Goal: Task Accomplishment & Management: Manage account settings

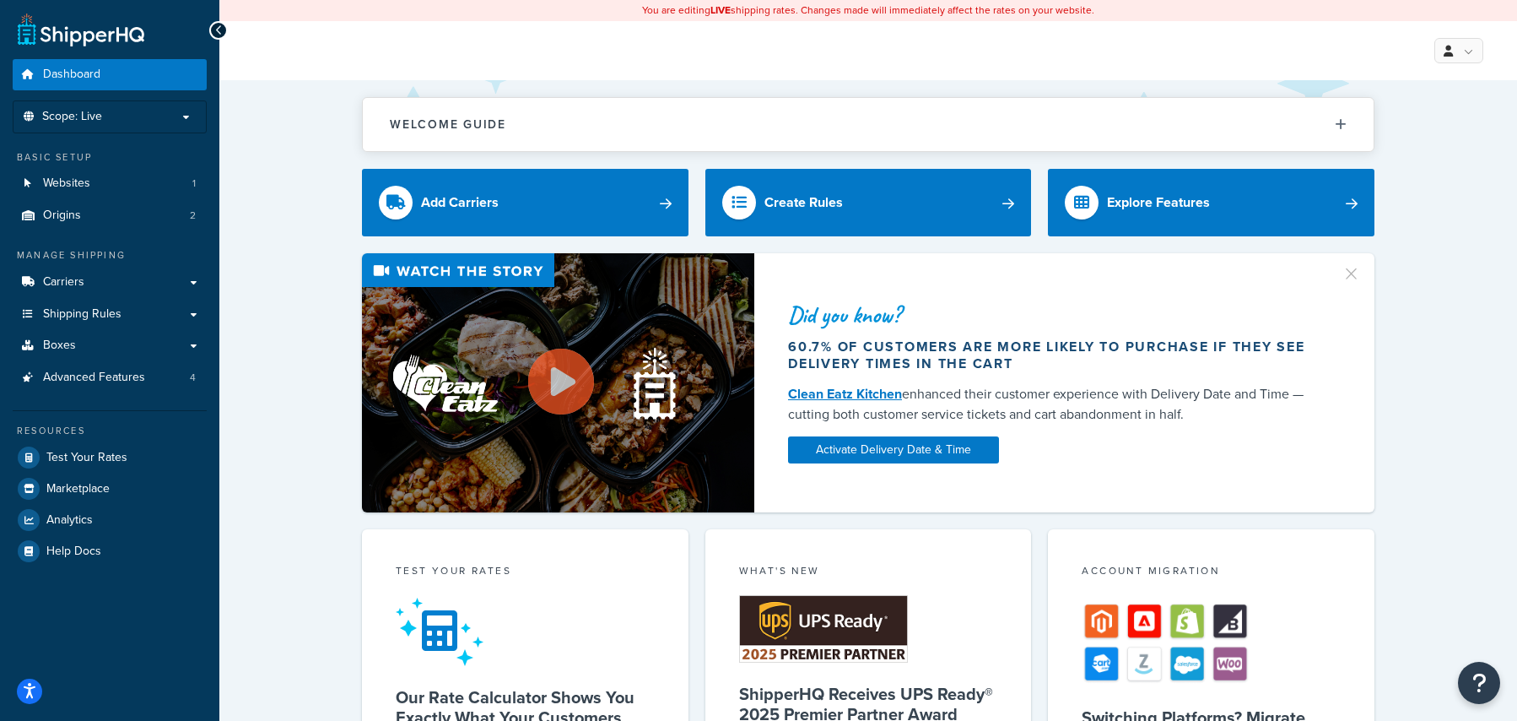
click at [248, 195] on div "Welcome Guide Recommendations ShipperHQ: An Overview Carrier Setup Shipping Rul…" at bounding box center [868, 684] width 1298 height 1208
click at [114, 512] on link "Analytics" at bounding box center [110, 520] width 194 height 30
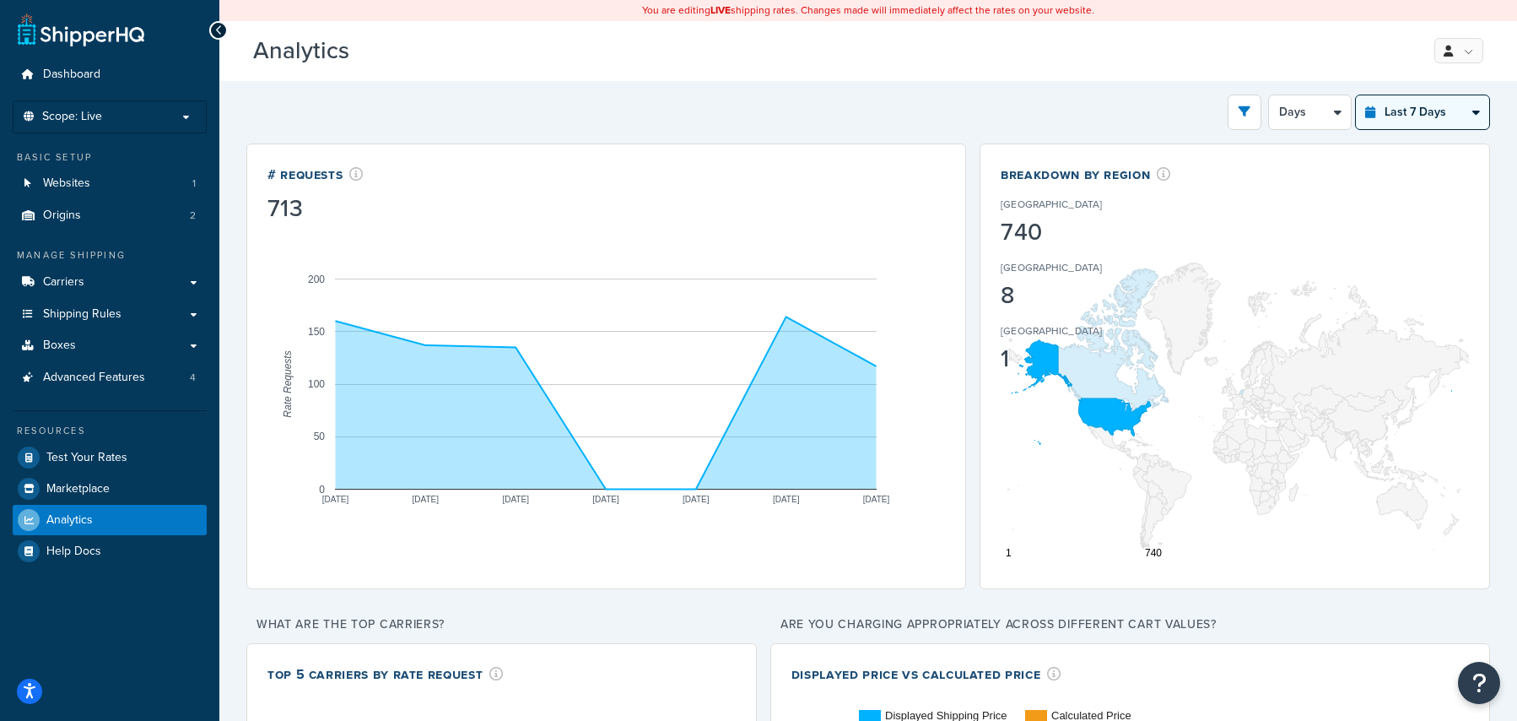
click at [1378, 114] on select "Last 24 Hours Last 7 Days Last 30 Days Last 3 Months Last 6 Months Last 12 Mont…" at bounding box center [1422, 112] width 133 height 34
select select "last_30_days"
click at [1356, 95] on select "Last 24 Hours Last 7 Days Last 30 Days Last 3 Months Last 6 Months Last 12 Mont…" at bounding box center [1422, 112] width 133 height 34
select select "5d"
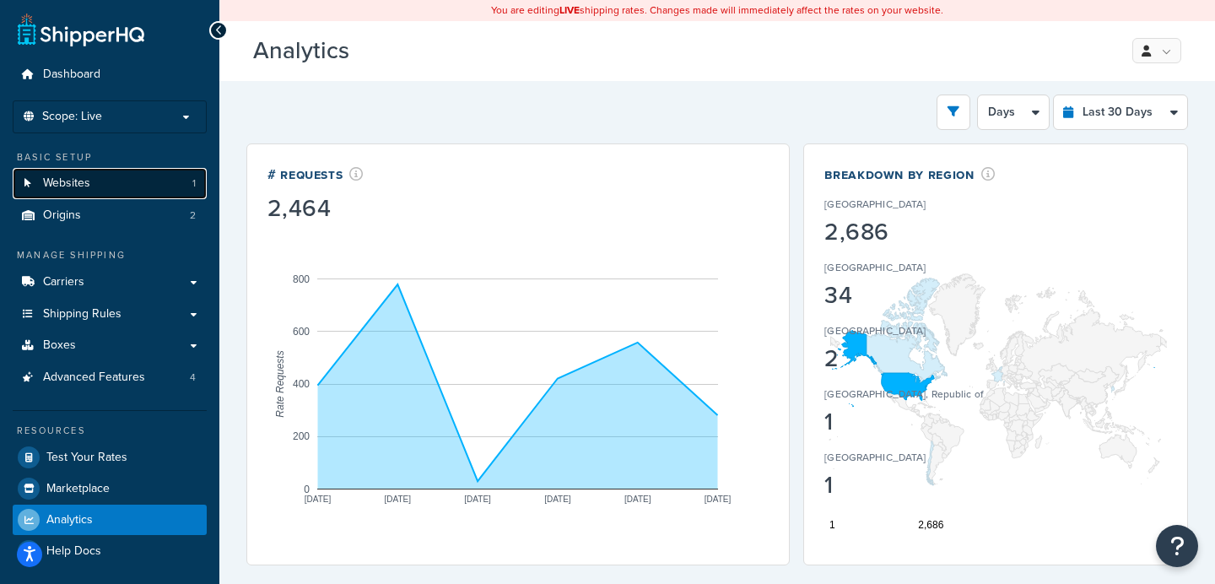
click at [131, 183] on link "Websites 1" at bounding box center [110, 183] width 194 height 31
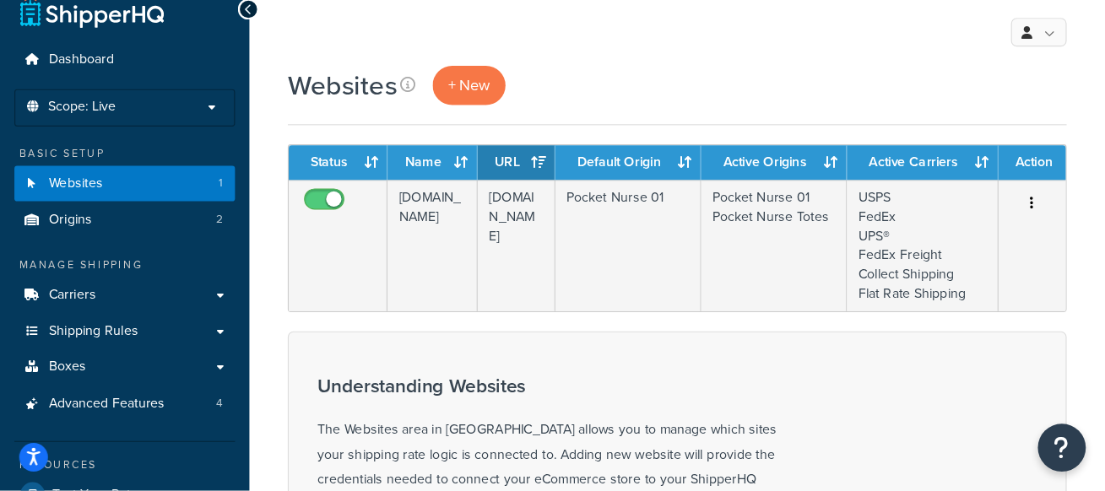
scroll to position [22, 0]
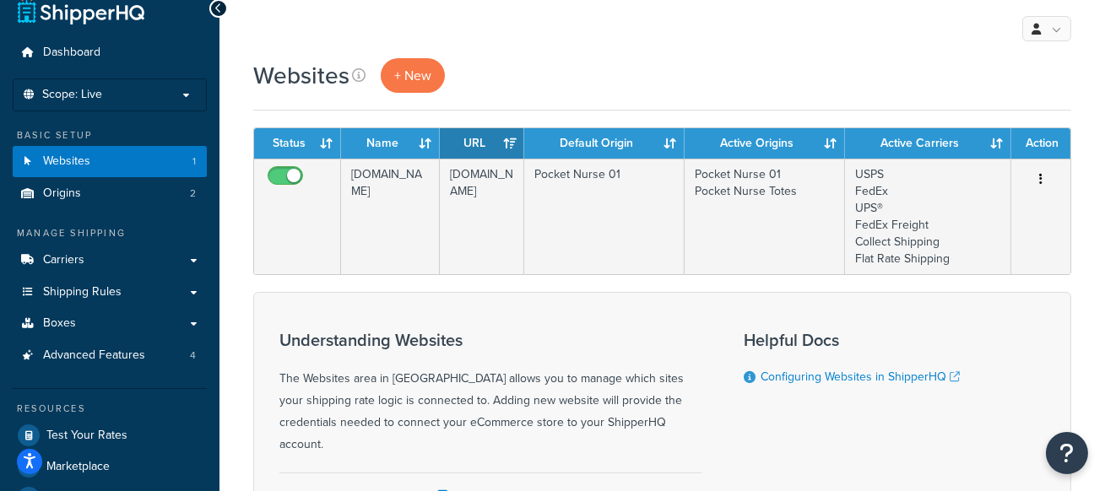
click at [647, 62] on div "Websites + New" at bounding box center [662, 75] width 818 height 35
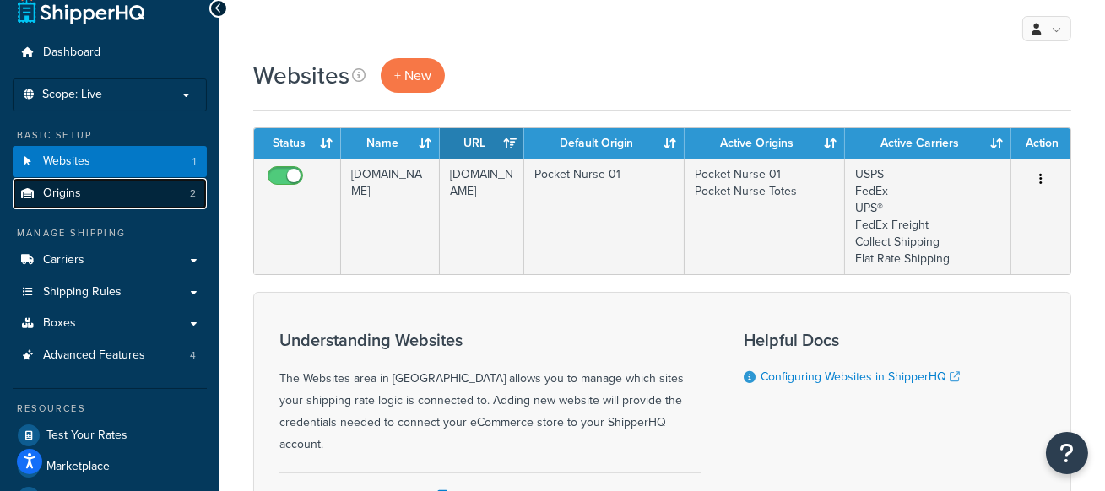
click at [176, 199] on link "Origins 2" at bounding box center [110, 193] width 194 height 31
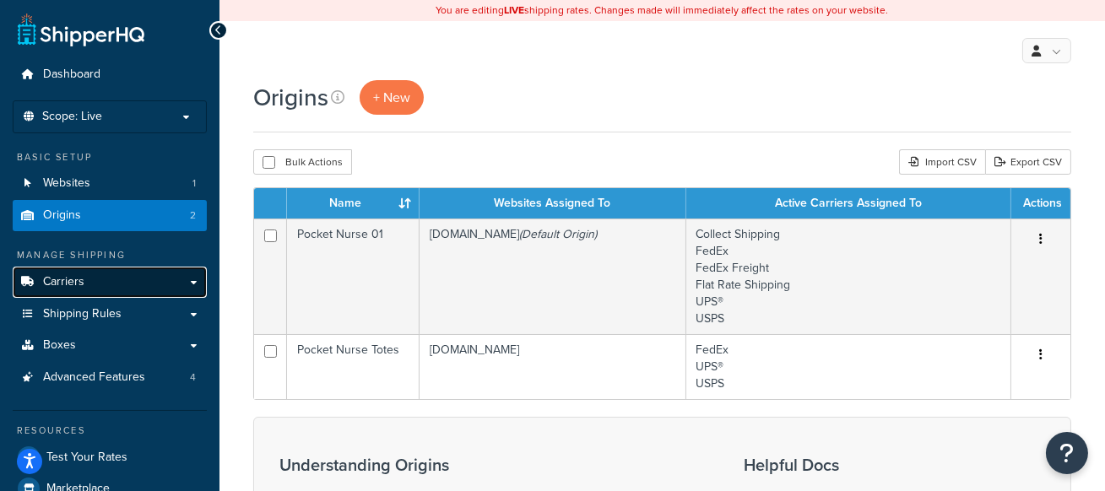
click at [138, 281] on link "Carriers" at bounding box center [110, 282] width 194 height 31
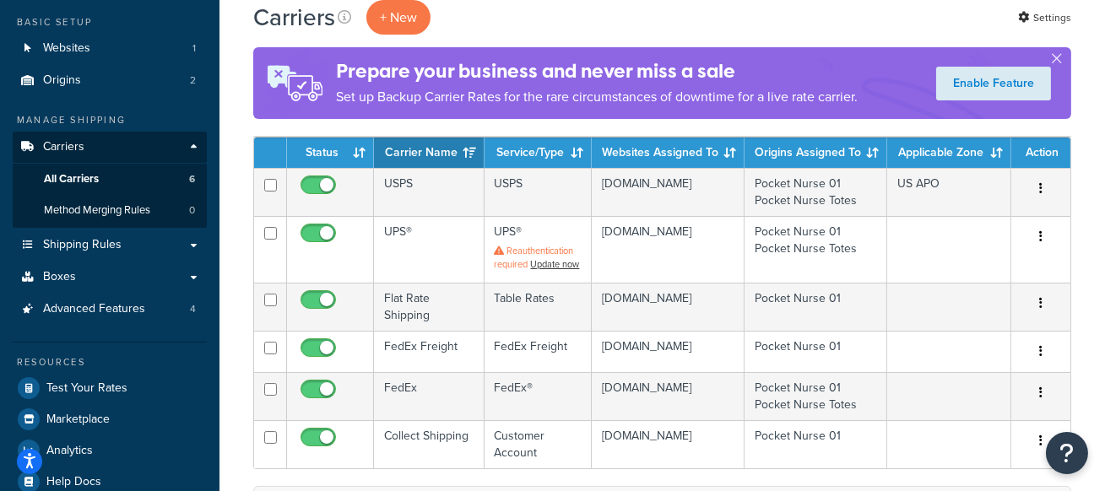
scroll to position [139, 0]
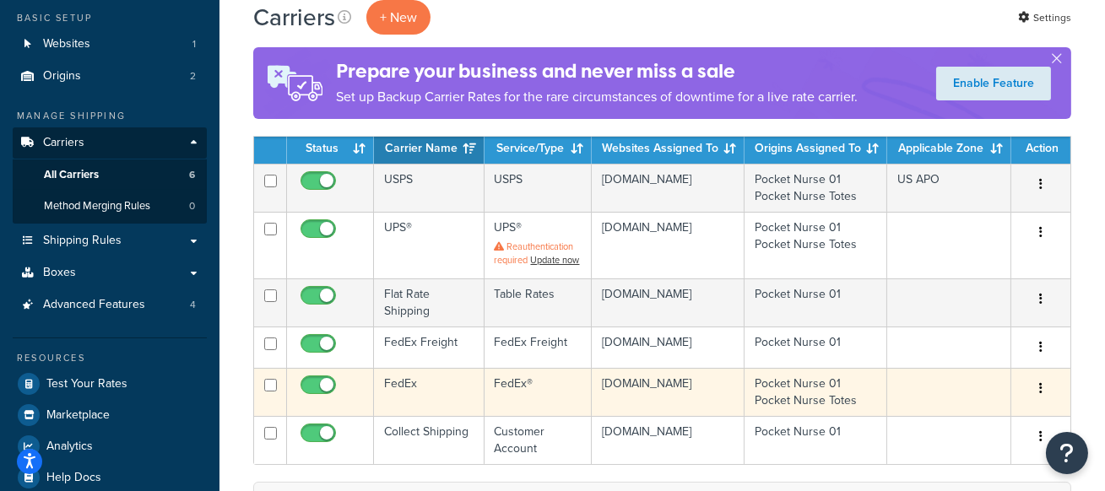
click at [456, 395] on td "FedEx" at bounding box center [429, 392] width 111 height 48
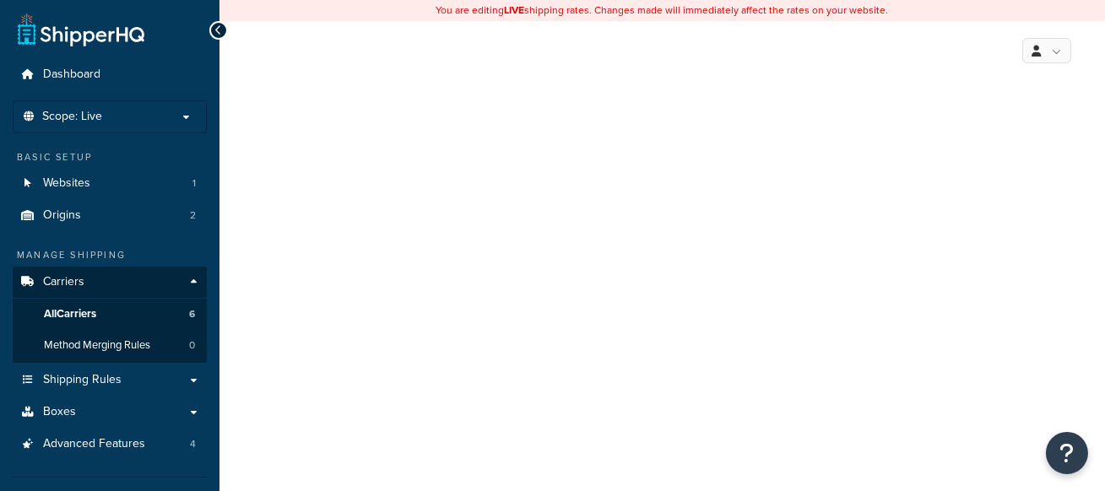
select select "fedEx"
select select "REGULAR_PICKUP"
select select "YOUR_PACKAGING"
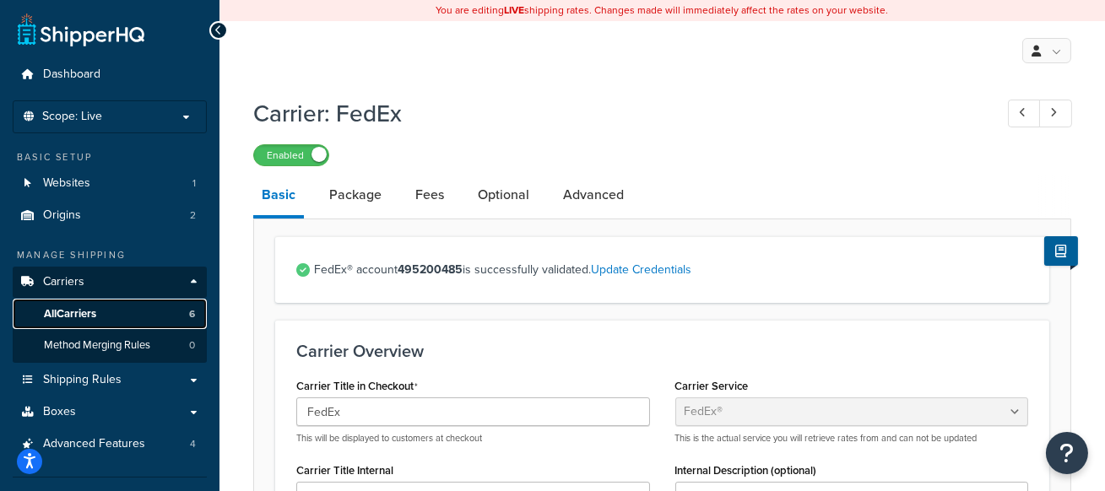
click at [118, 316] on link "All Carriers 6" at bounding box center [110, 314] width 194 height 31
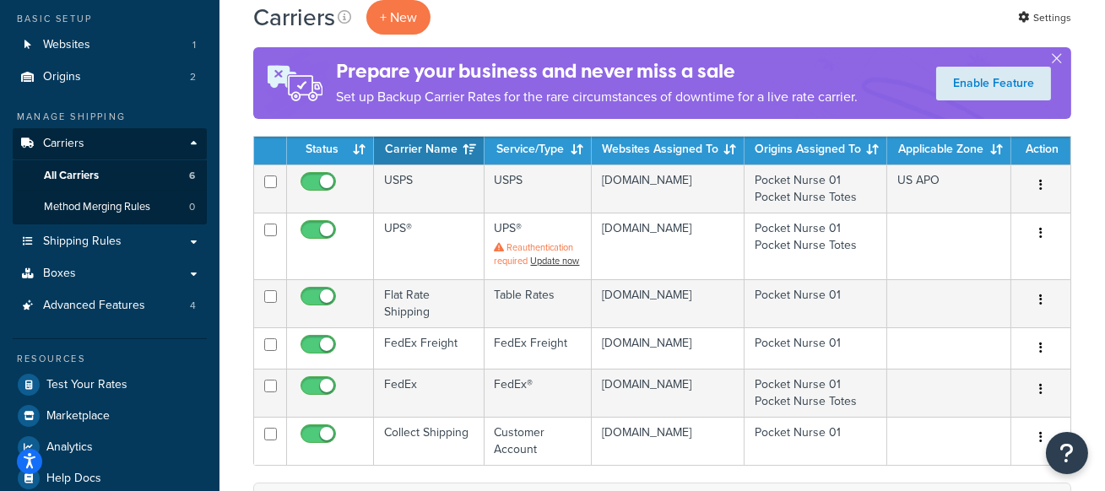
scroll to position [170, 0]
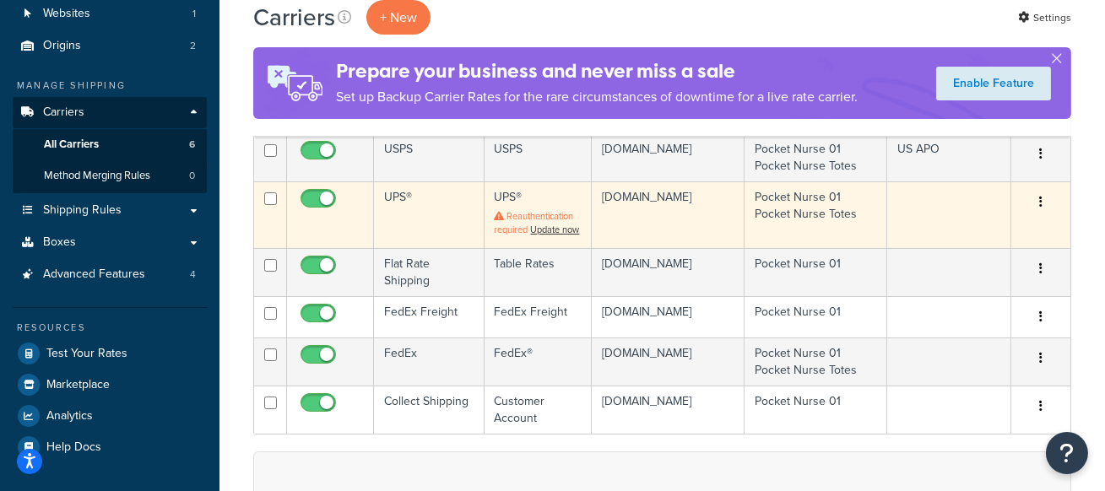
click at [424, 224] on td "UPS®" at bounding box center [429, 214] width 111 height 66
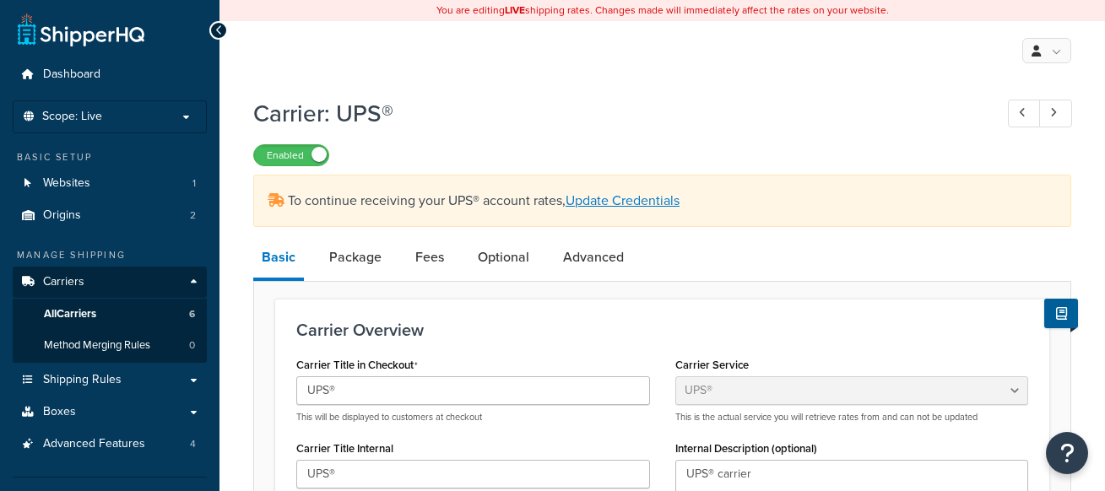
select select "ups"
click at [186, 313] on link "All Carriers 6" at bounding box center [110, 314] width 194 height 31
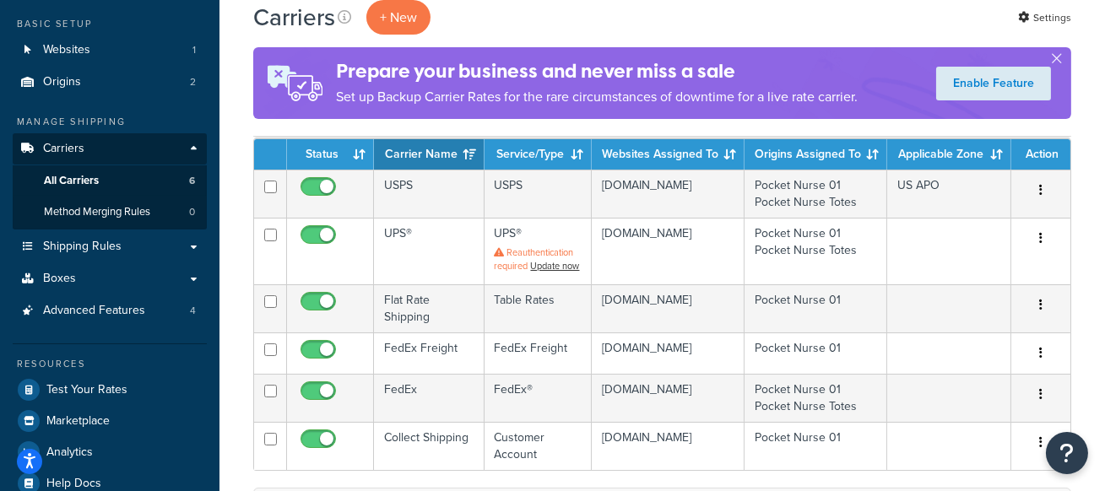
scroll to position [179, 0]
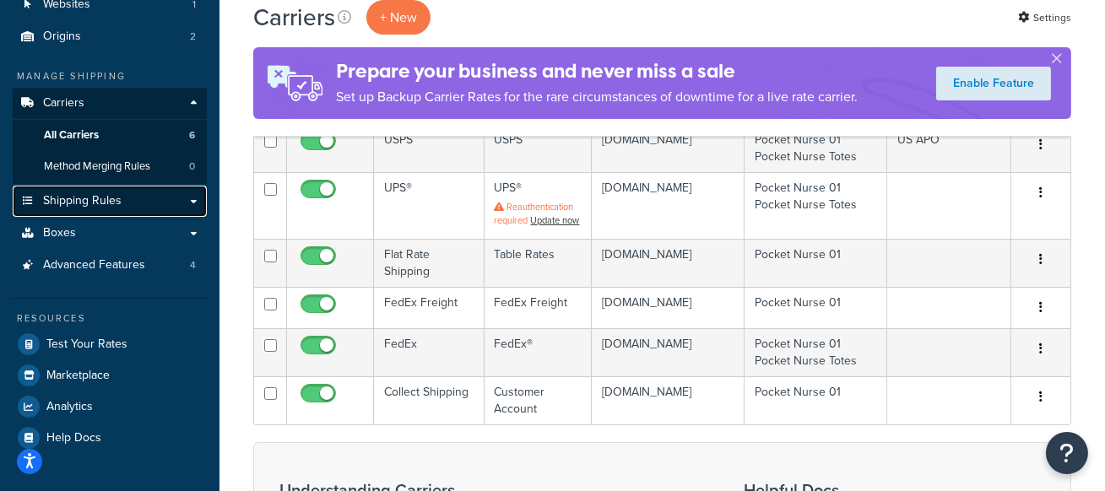
click at [109, 213] on link "Shipping Rules" at bounding box center [110, 201] width 194 height 31
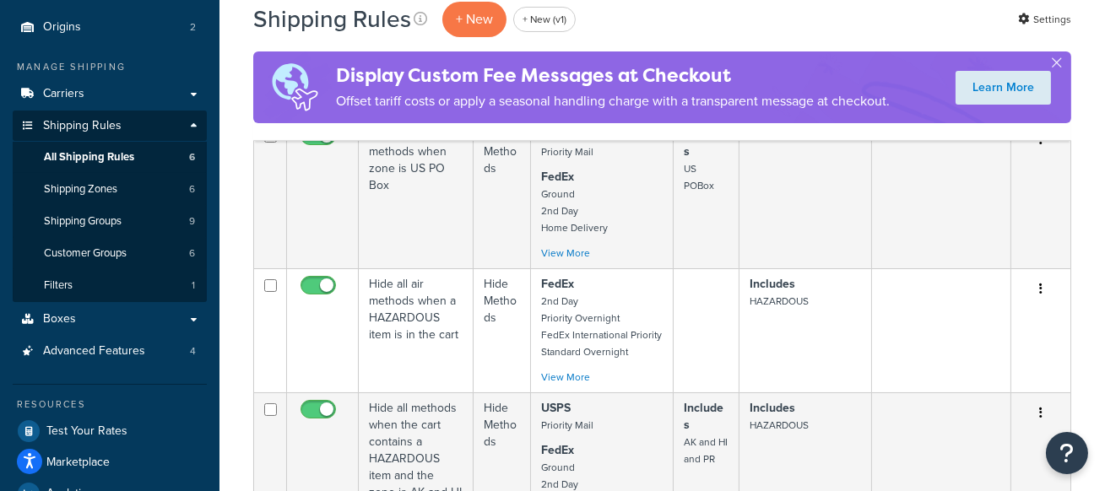
scroll to position [190, 0]
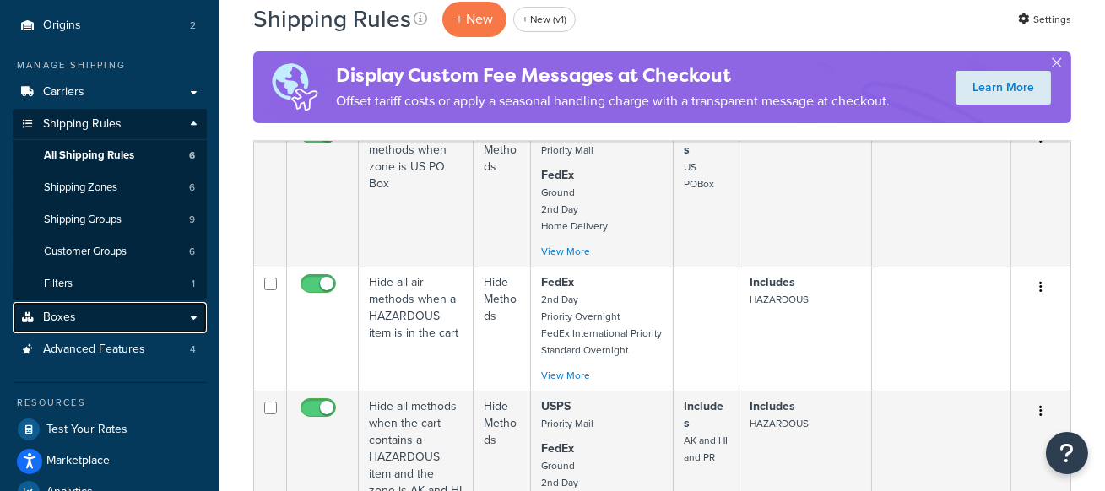
click at [176, 317] on link "Boxes" at bounding box center [110, 317] width 194 height 31
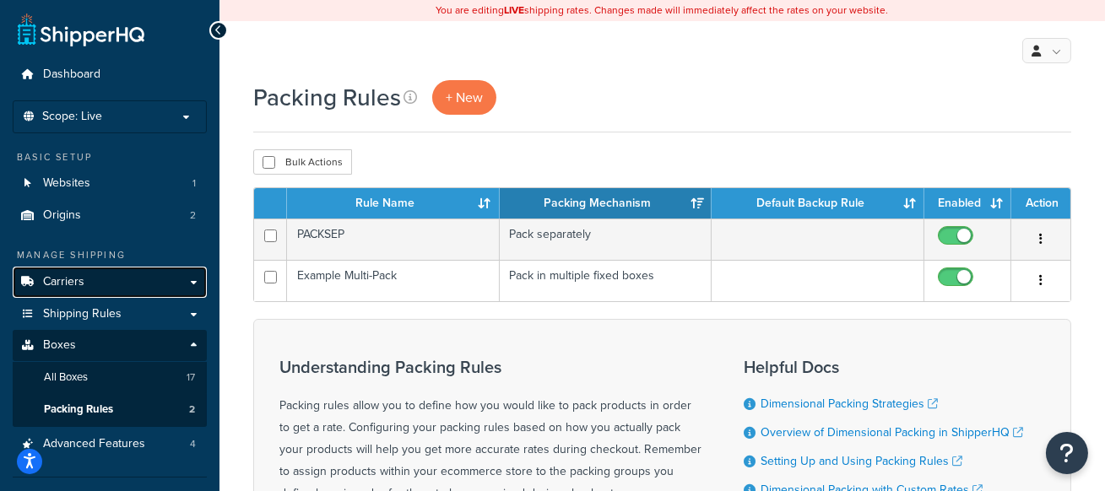
click at [153, 279] on link "Carriers" at bounding box center [110, 282] width 194 height 31
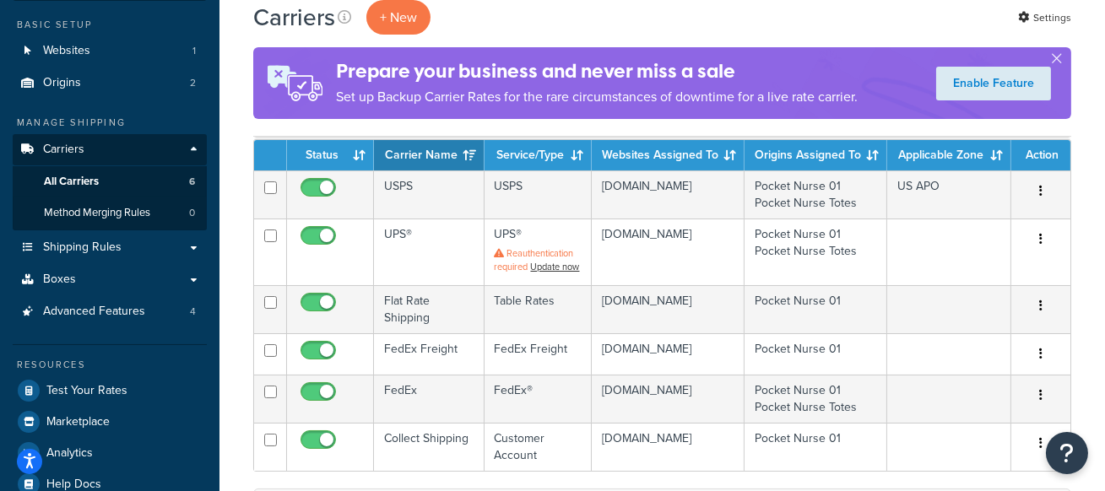
scroll to position [142, 0]
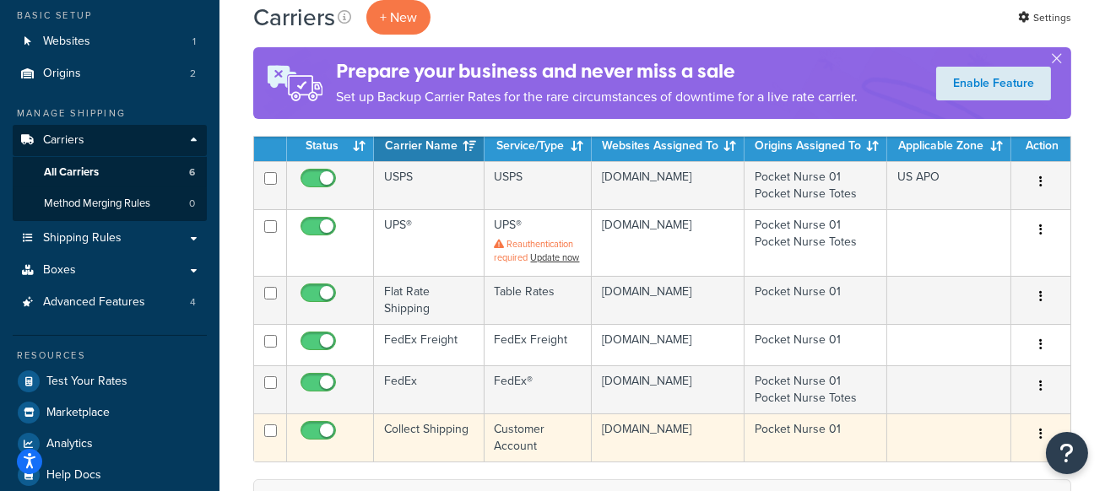
click at [439, 444] on td "Collect Shipping" at bounding box center [429, 437] width 111 height 48
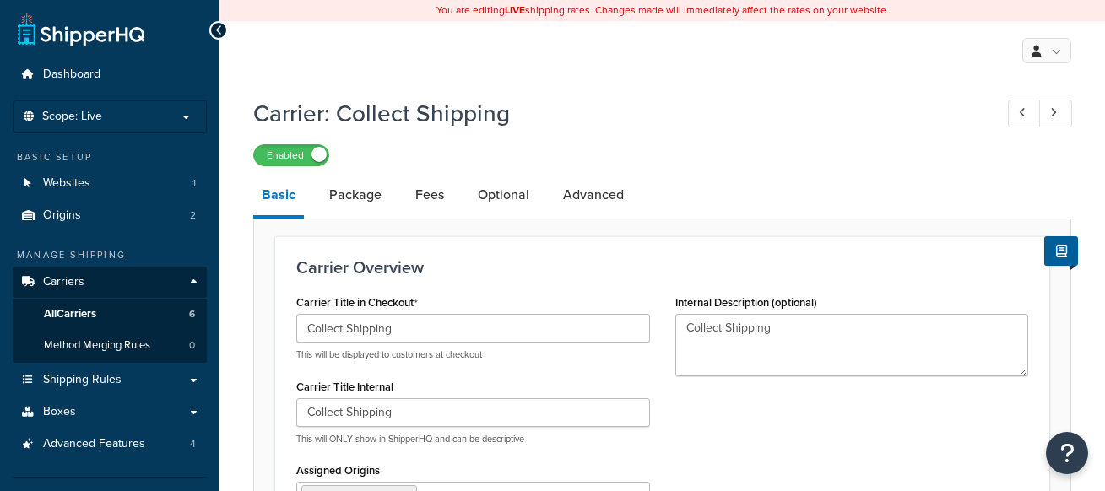
select select "customerAccount"
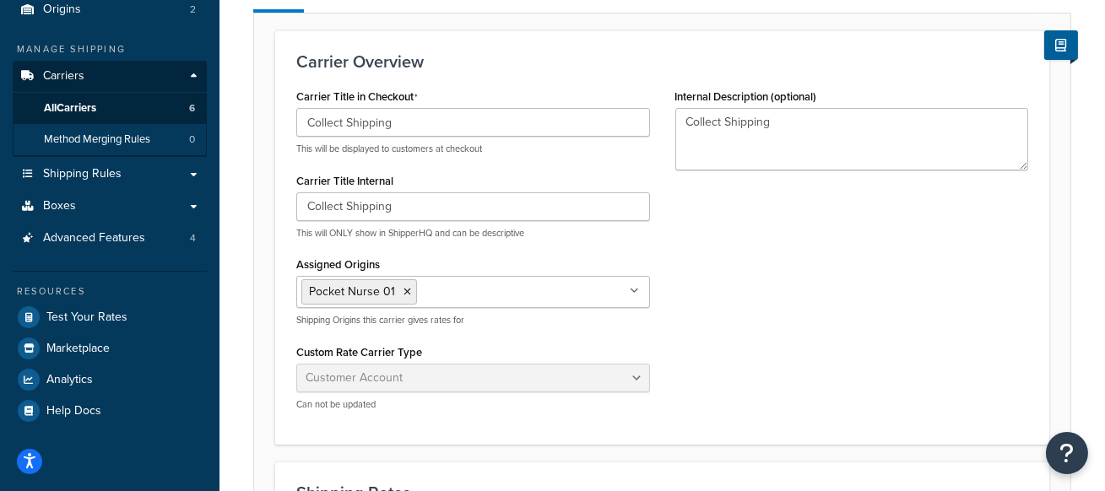
scroll to position [207, 0]
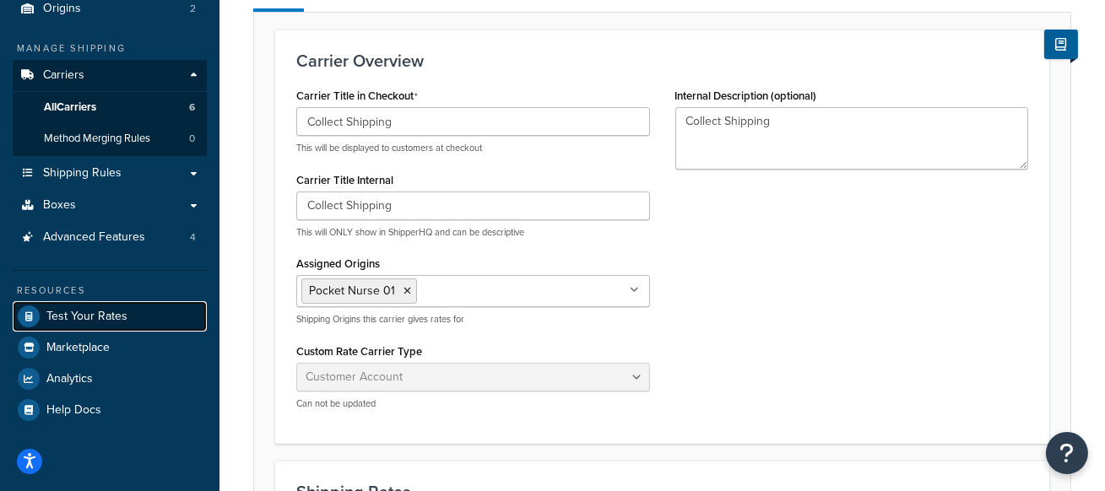
click at [119, 317] on span "Test Your Rates" at bounding box center [86, 317] width 81 height 14
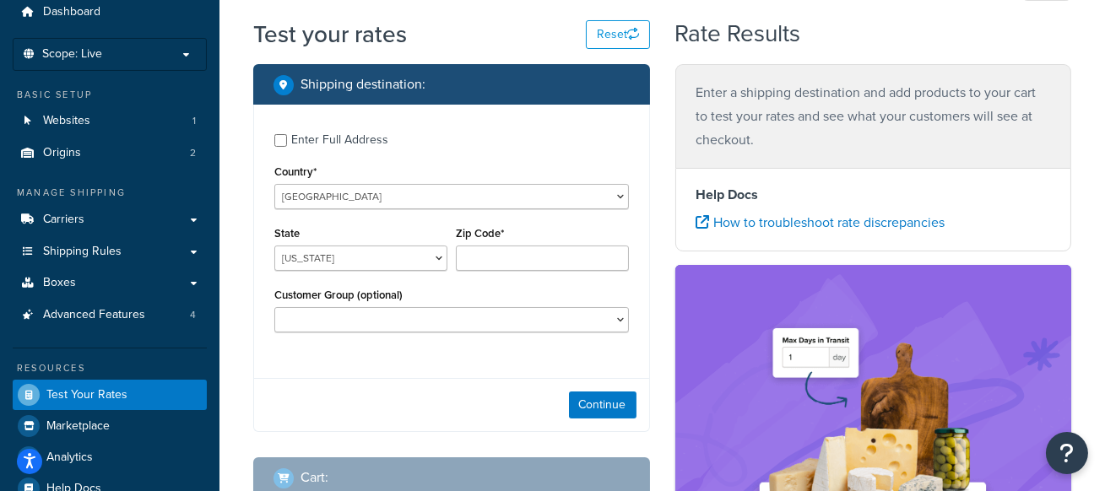
scroll to position [36, 0]
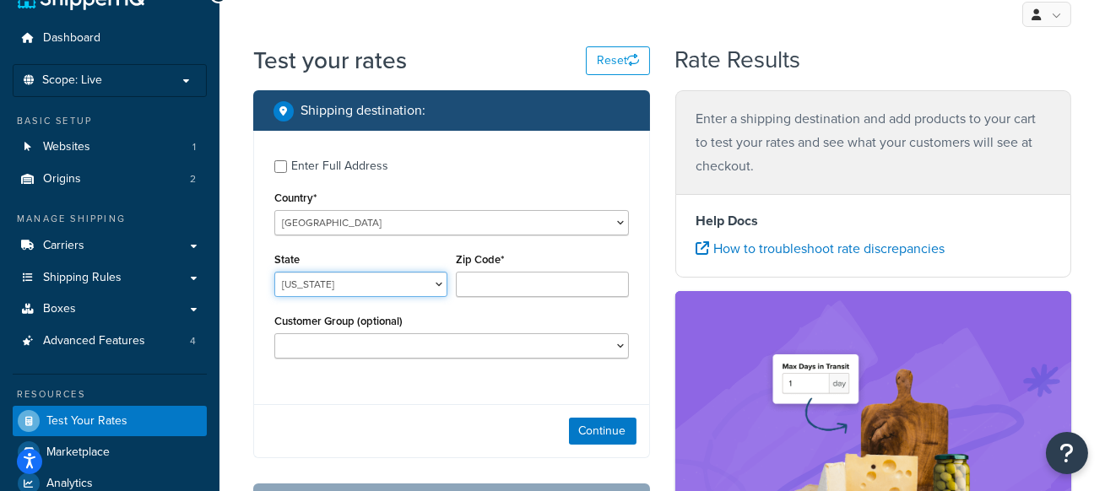
click at [294, 283] on select "Alabama Alaska American Samoa Arizona Arkansas Armed Forces Americas Armed Forc…" at bounding box center [360, 284] width 173 height 25
click at [274, 273] on select "Alabama Alaska American Samoa Arizona Arkansas Armed Forces Americas Armed Forc…" at bounding box center [360, 284] width 173 height 25
drag, startPoint x: 108, startPoint y: 238, endPoint x: 465, endPoint y: 3, distance: 427.1
click at [0, 0] on div "Dashboard Scope: Live Basic Setup Websites 1 Origins 2 Manage Shipping Carriers…" at bounding box center [109, 444] width 219 height 961
click at [392, 290] on select "Alabama Alaska American Samoa Arizona Arkansas Armed Forces Americas Armed Forc…" at bounding box center [360, 284] width 173 height 25
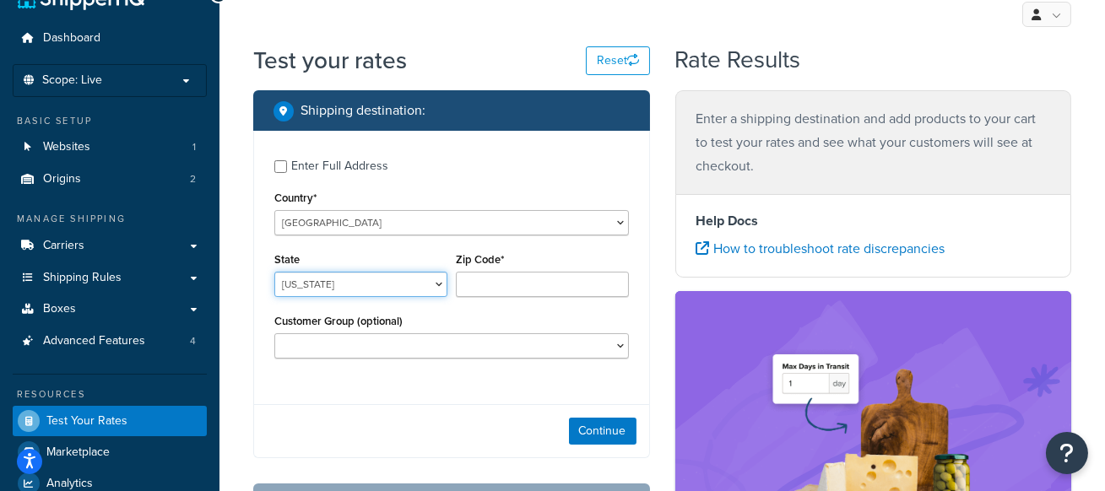
select select "OH"
click at [274, 273] on select "Alabama Alaska American Samoa Arizona Arkansas Armed Forces Americas Armed Forc…" at bounding box center [360, 284] width 173 height 25
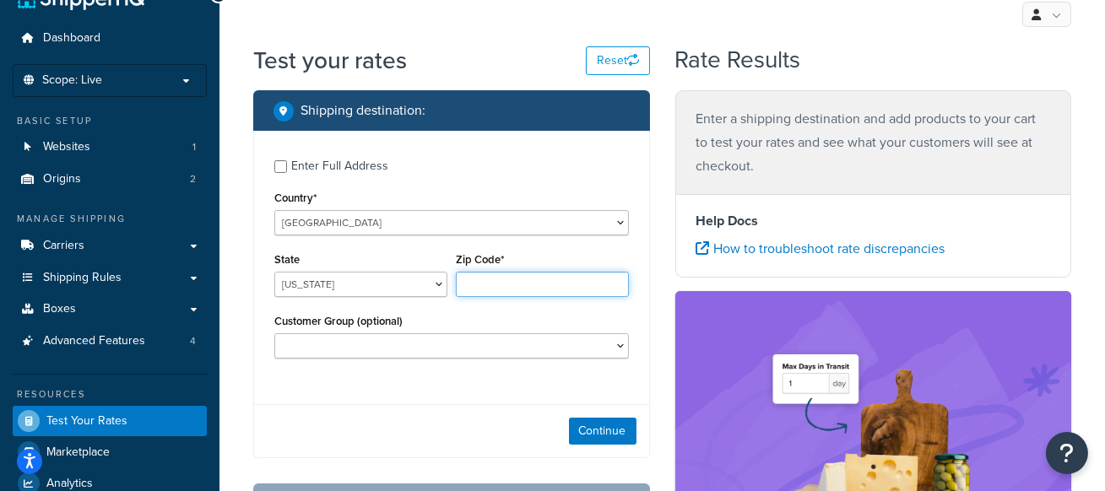
click at [550, 287] on input "Zip Code*" at bounding box center [542, 284] width 173 height 25
type input "45207"
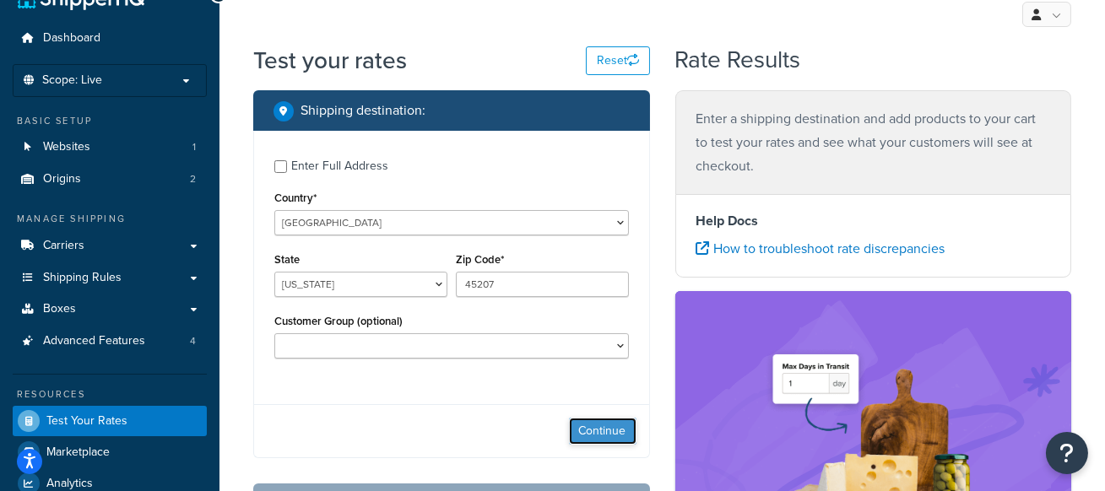
click at [586, 437] on button "Continue" at bounding box center [603, 431] width 68 height 27
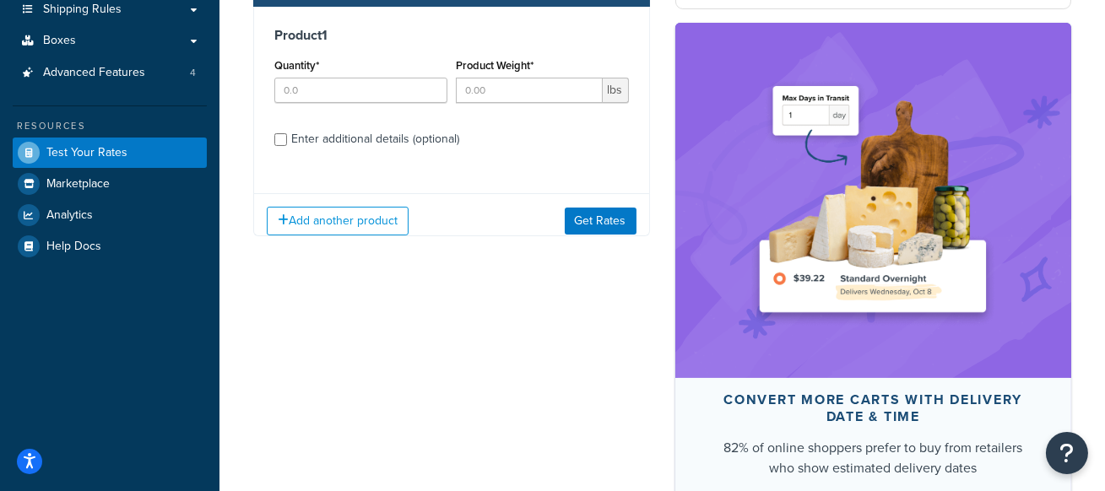
scroll to position [306, 0]
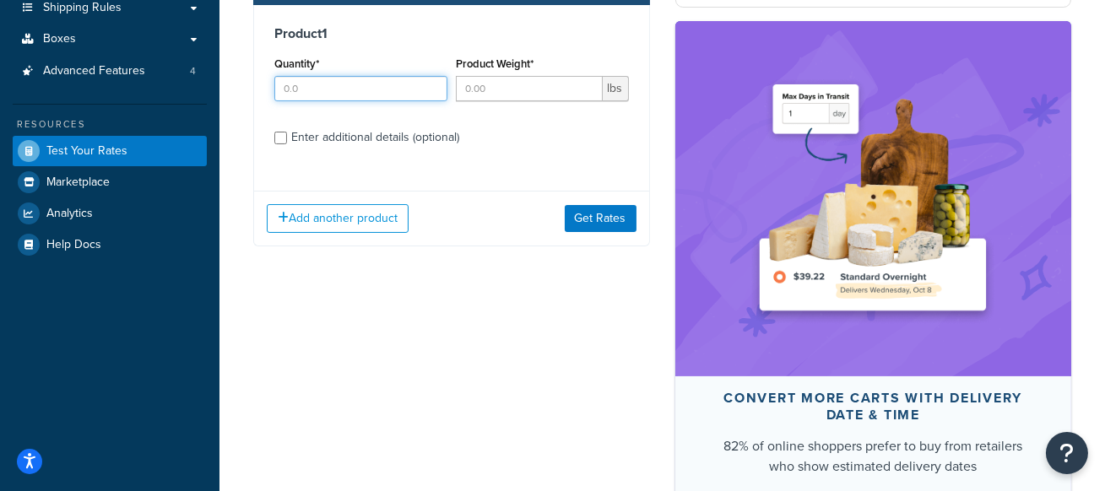
click at [381, 84] on input "Quantity*" at bounding box center [360, 88] width 173 height 25
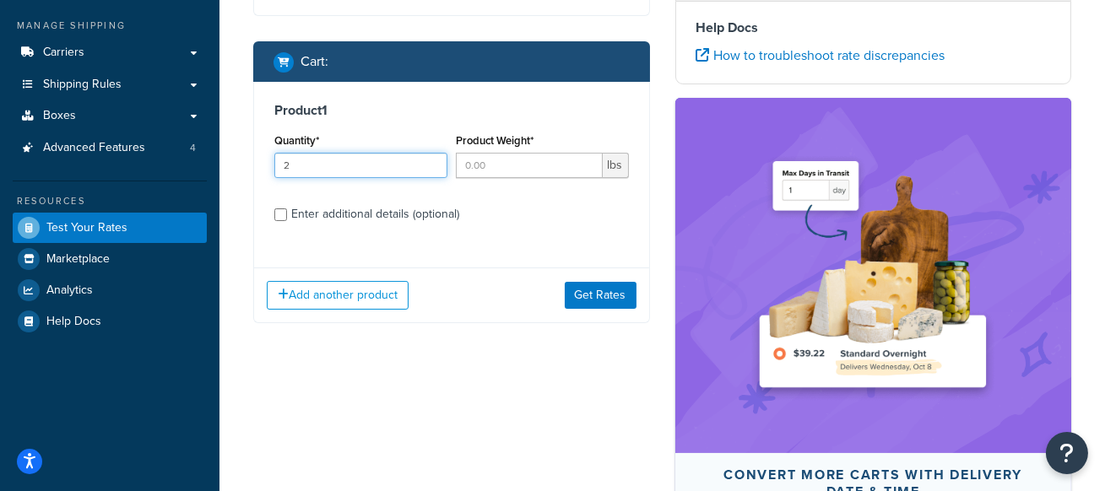
scroll to position [210, 0]
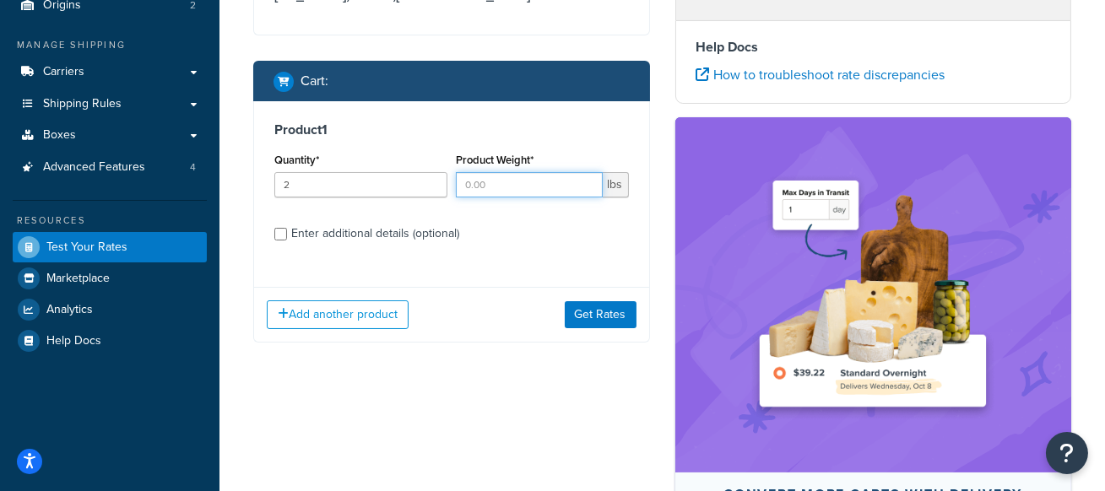
click at [521, 189] on input "Product Weight*" at bounding box center [529, 184] width 147 height 25
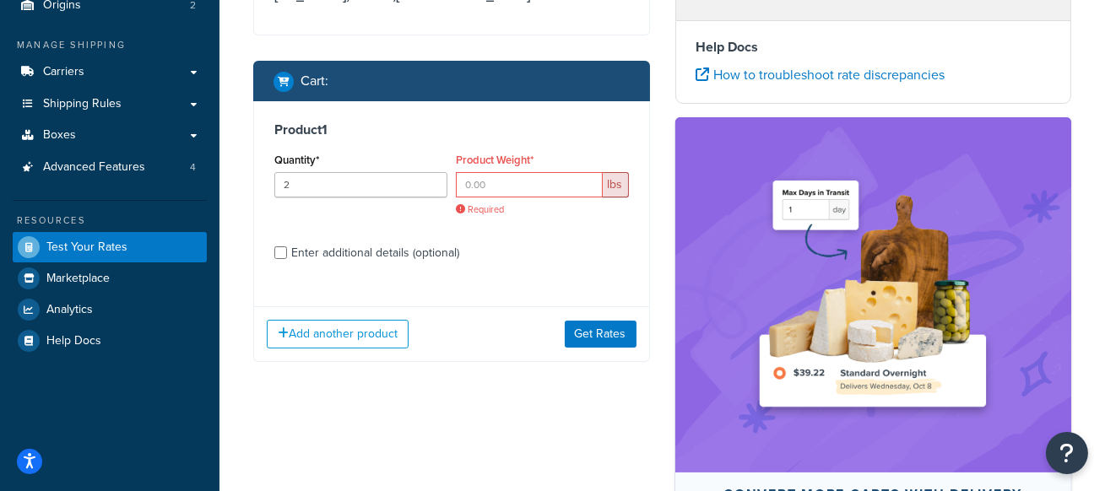
click at [357, 200] on div "Quantity* 2" at bounding box center [360, 180] width 181 height 62
click at [327, 184] on input "2" at bounding box center [360, 184] width 173 height 25
type input "3"
click at [465, 171] on div "Product Weight* lbs Required" at bounding box center [542, 183] width 173 height 68
click at [490, 179] on input "Product Weight*" at bounding box center [529, 184] width 147 height 25
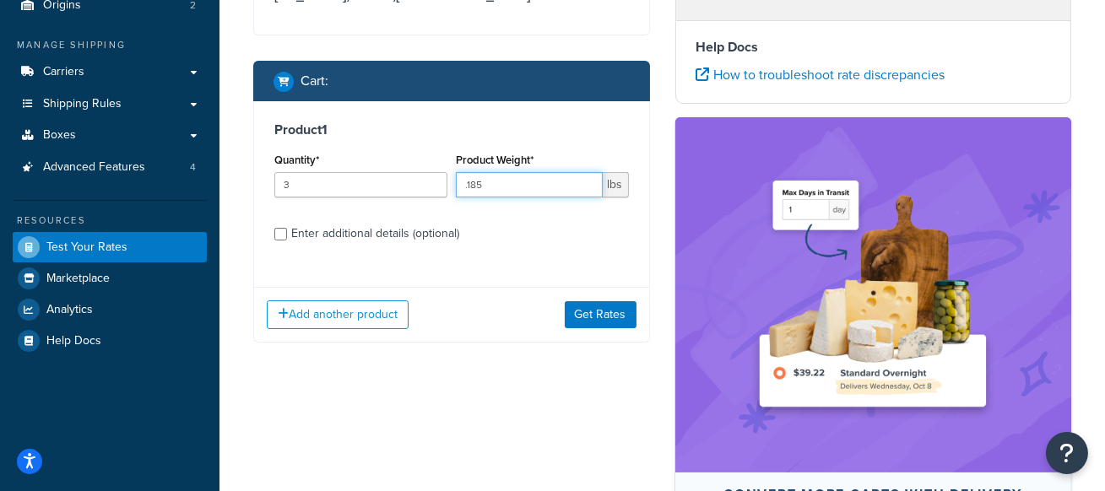
type input ".185"
click at [366, 235] on div "Enter additional details (optional)" at bounding box center [375, 234] width 168 height 24
click at [287, 235] on input "Enter additional details (optional)" at bounding box center [280, 234] width 13 height 13
checkbox input "true"
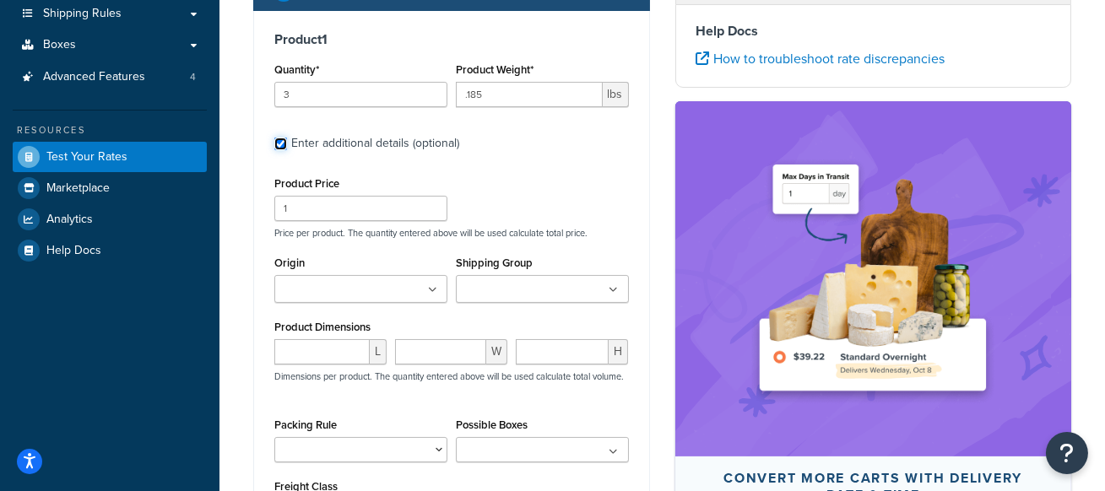
scroll to position [299, 0]
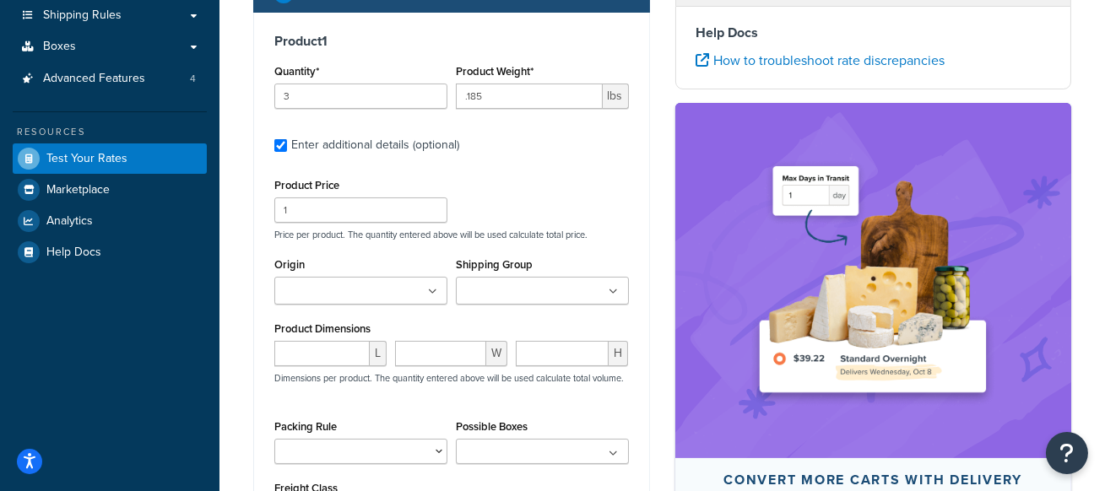
click at [543, 286] on input "Shipping Group" at bounding box center [535, 292] width 149 height 19
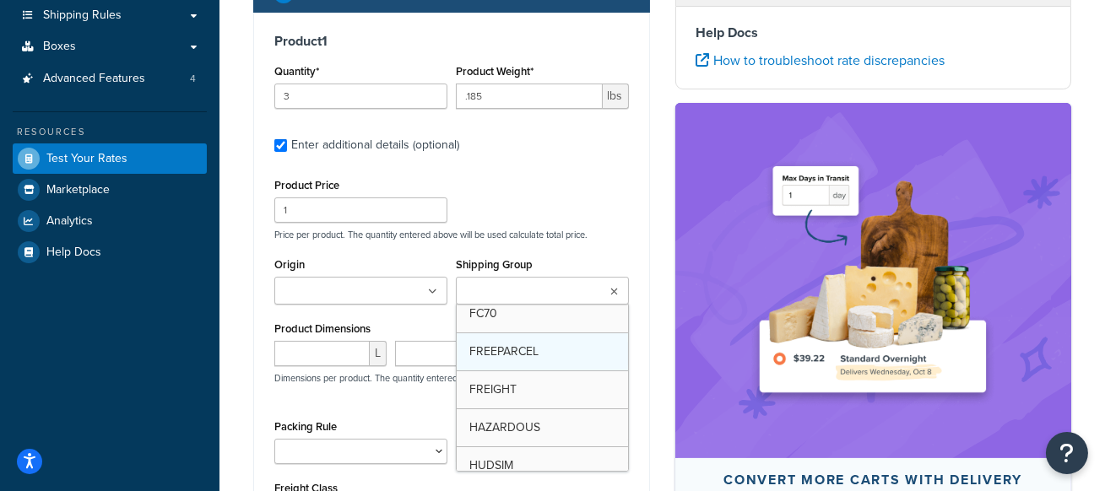
scroll to position [0, 0]
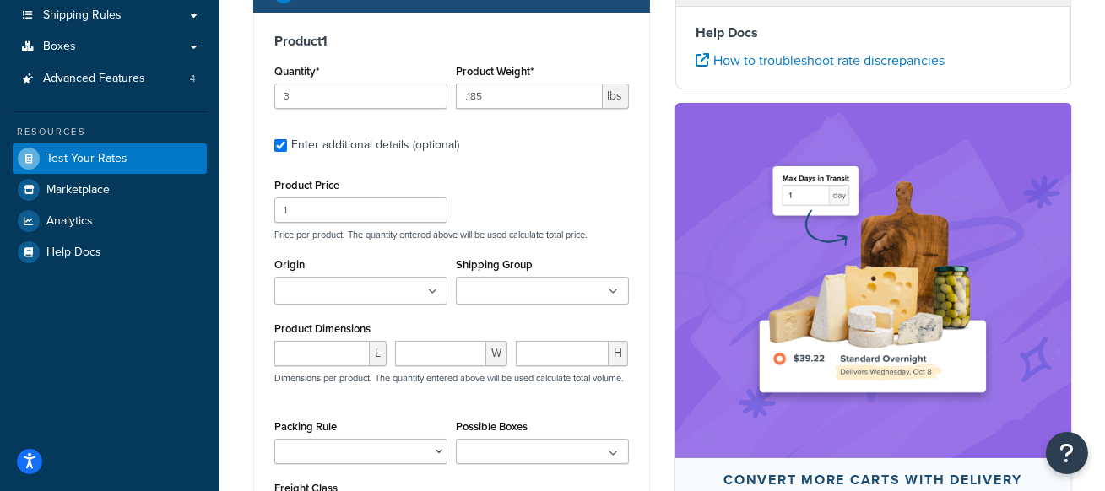
click at [567, 194] on div "Product Price 1 Price per product. The quantity entered above will be used calc…" at bounding box center [451, 207] width 363 height 67
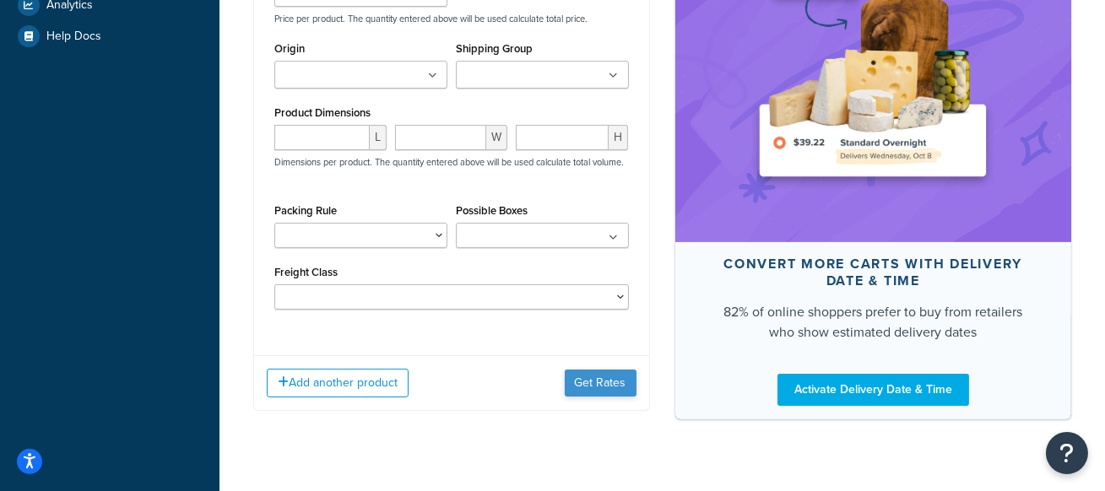
scroll to position [515, 0]
click at [626, 384] on button "Get Rates" at bounding box center [600, 383] width 72 height 27
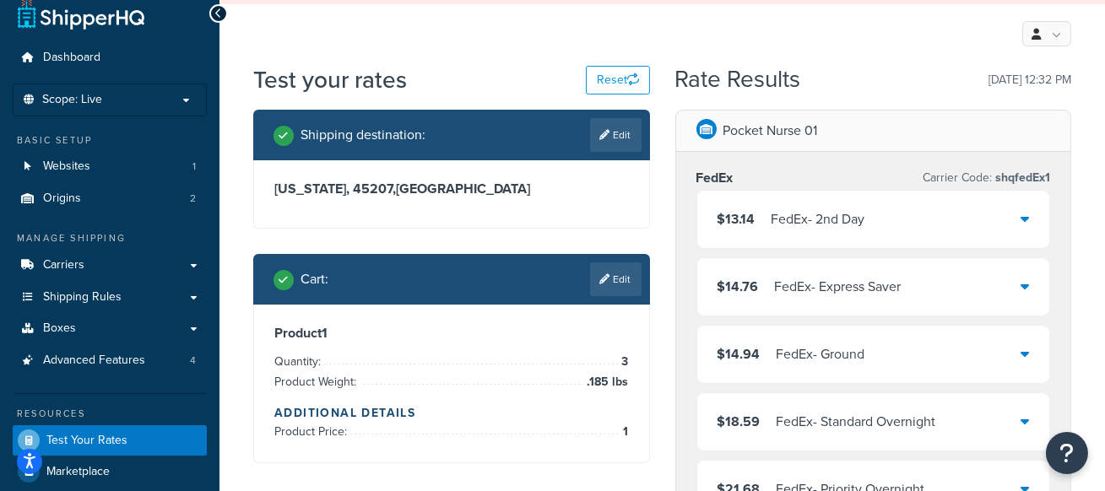
scroll to position [19, 0]
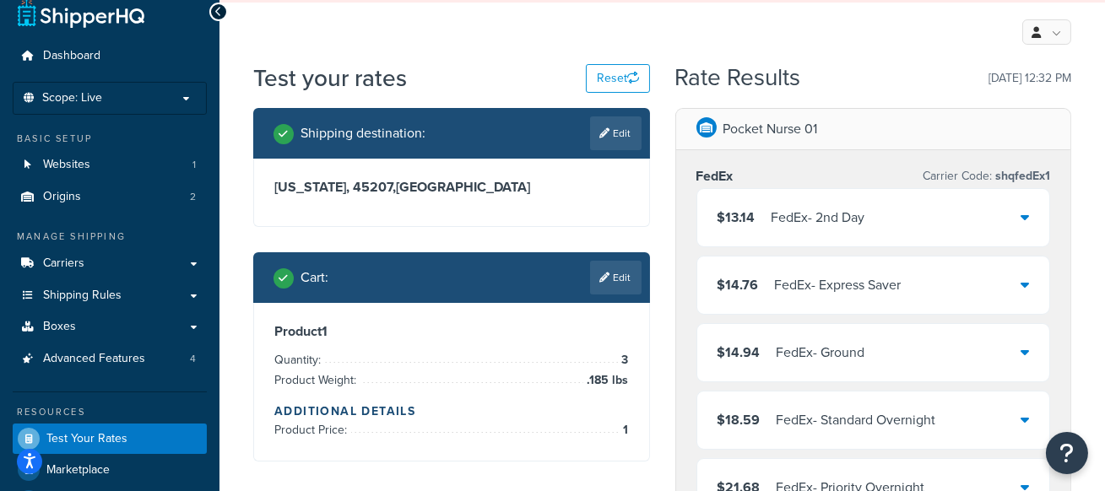
click at [602, 383] on span ".185 lbs" at bounding box center [606, 380] width 46 height 20
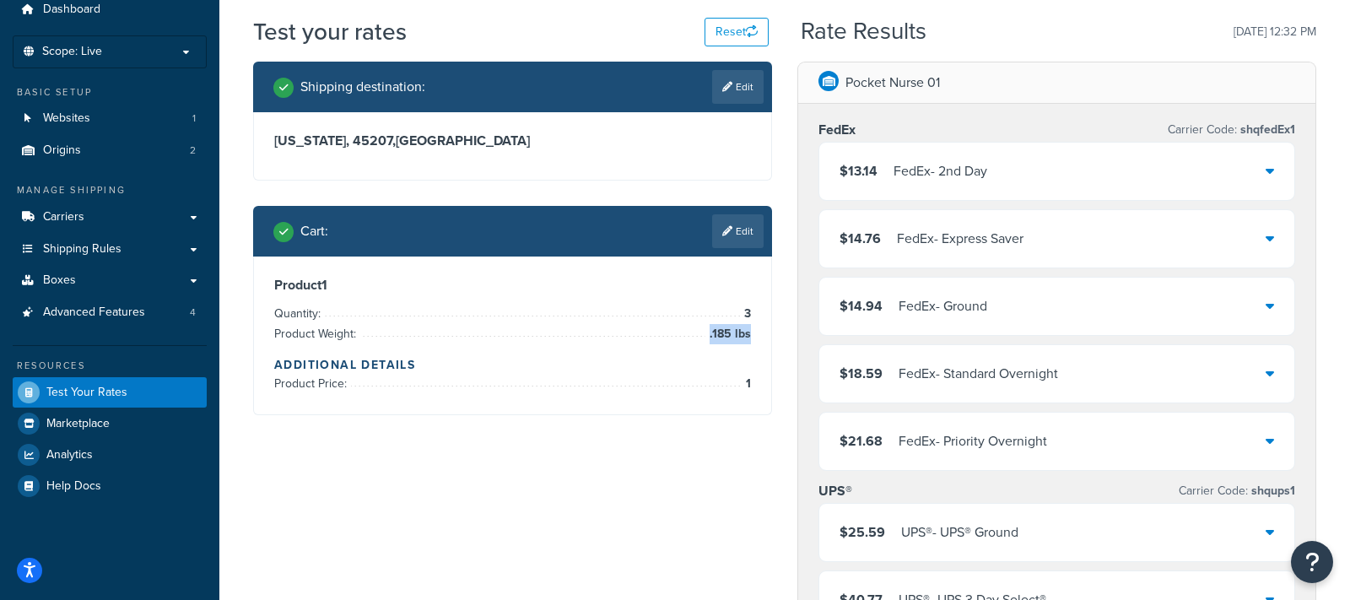
scroll to position [25, 0]
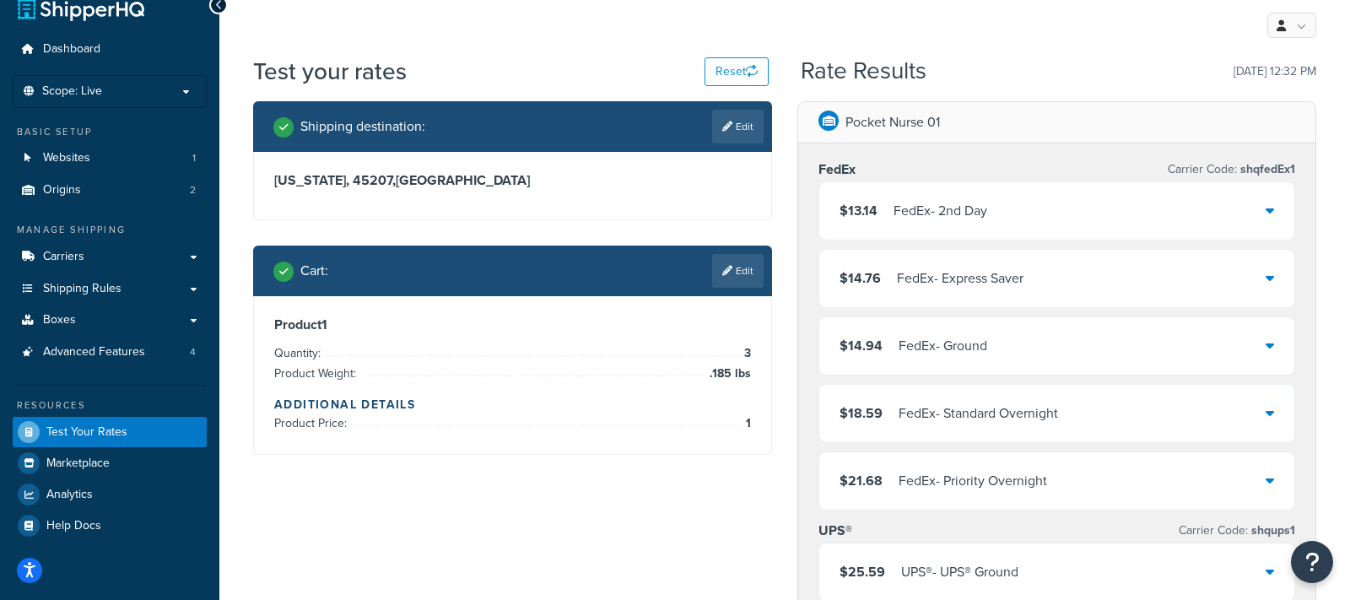
click at [1104, 205] on icon at bounding box center [1270, 210] width 8 height 14
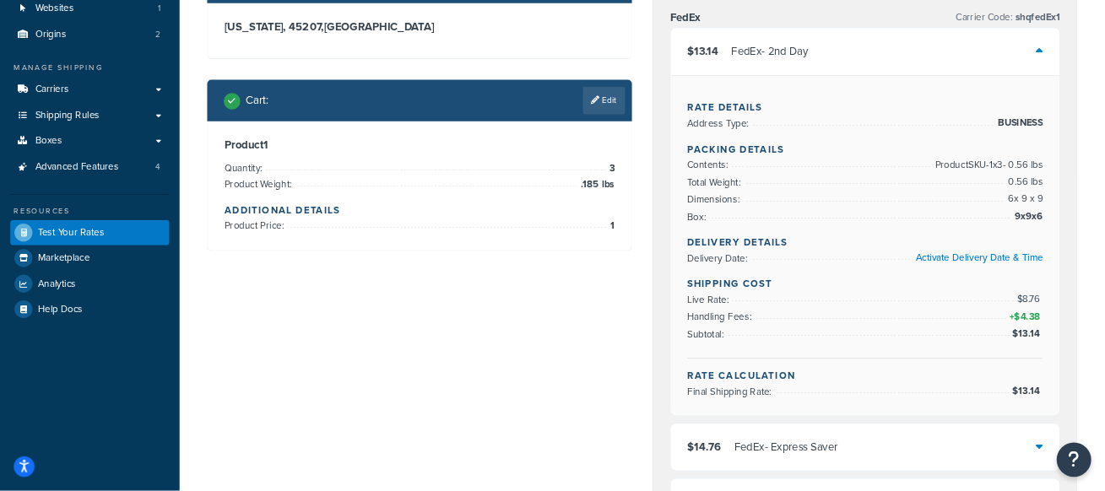
scroll to position [177, 0]
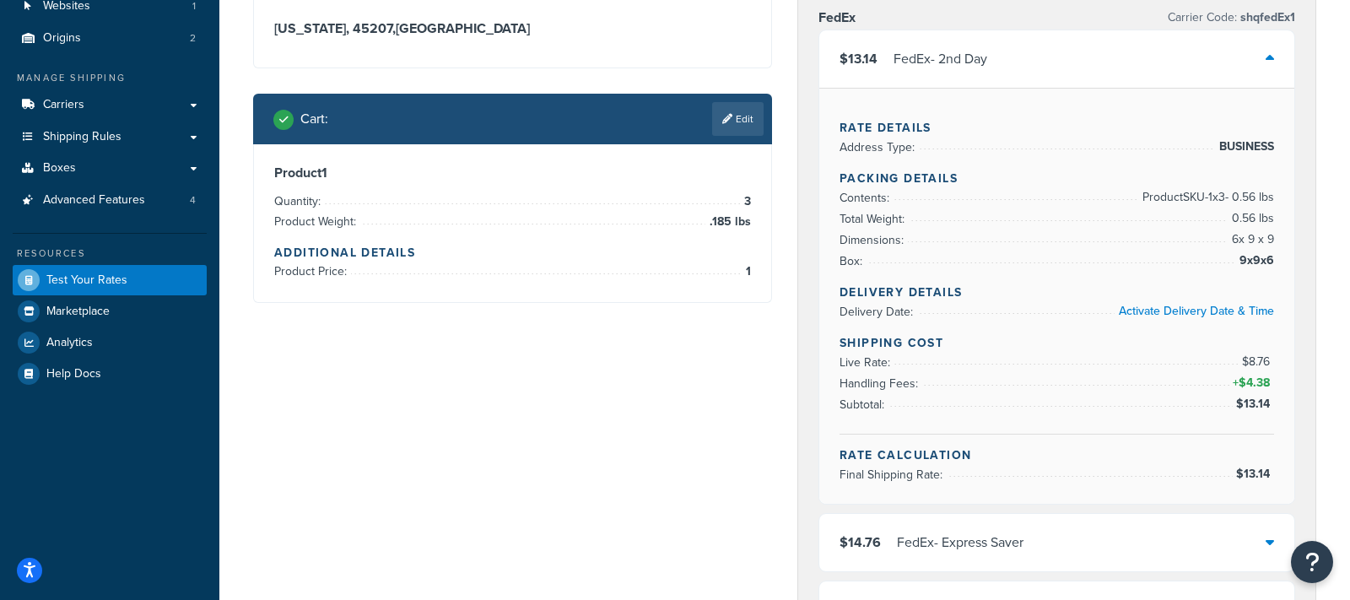
drag, startPoint x: 838, startPoint y: 361, endPoint x: 1242, endPoint y: 344, distance: 404.5
click at [1104, 344] on div "Shipping Cost Live Rate: $8.76 Handling Fees: + $4.38 Subtotal: $13.14" at bounding box center [1057, 384] width 435 height 100
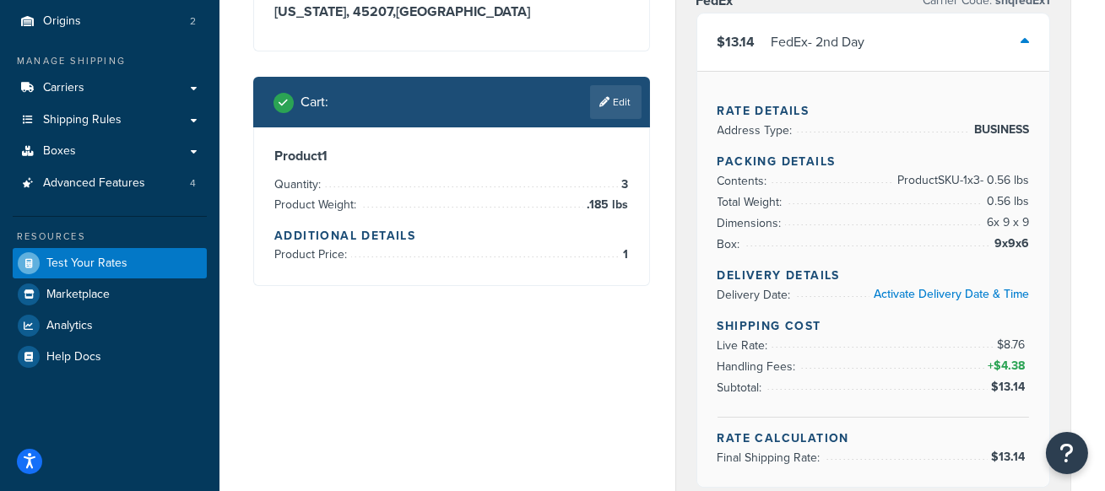
scroll to position [194, 0]
click at [1011, 344] on span "$8.76" at bounding box center [1012, 345] width 32 height 18
drag, startPoint x: 1025, startPoint y: 364, endPoint x: 716, endPoint y: 362, distance: 308.8
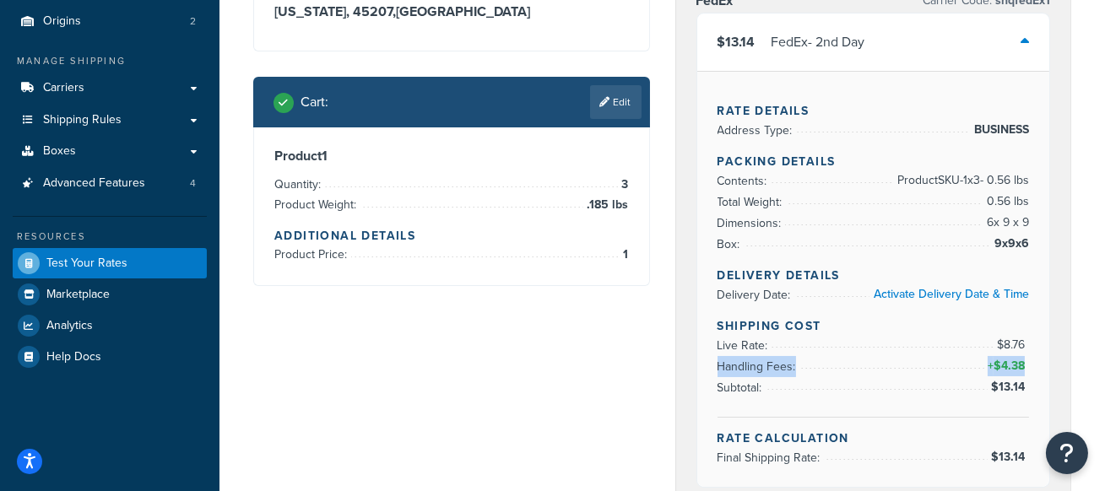
click at [717, 362] on li "Handling Fees: + $4.38" at bounding box center [873, 366] width 312 height 21
drag, startPoint x: 1030, startPoint y: 389, endPoint x: 1025, endPoint y: 381, distance: 9.1
click at [1025, 381] on div "Rate Details Address Type: BUSINESS Packing Details Contents: Product SKU-1 x 3…" at bounding box center [873, 279] width 353 height 416
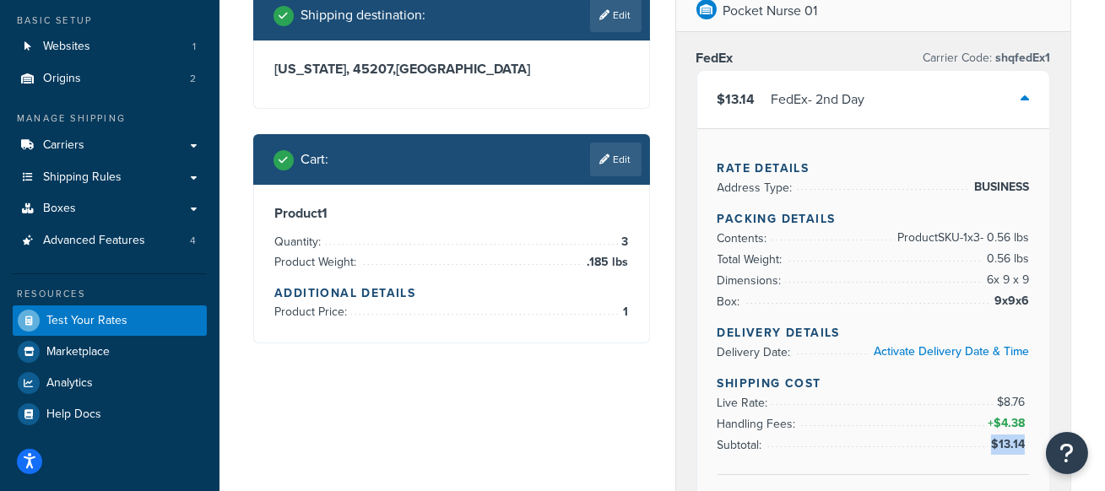
scroll to position [127, 0]
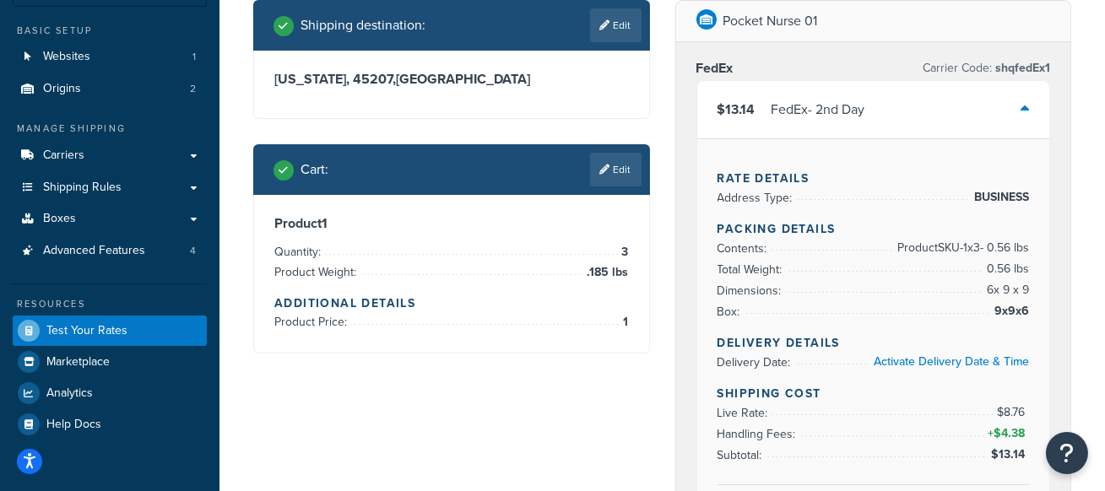
click at [1011, 95] on div "$13.14 FedEx - 2nd Day" at bounding box center [873, 109] width 353 height 57
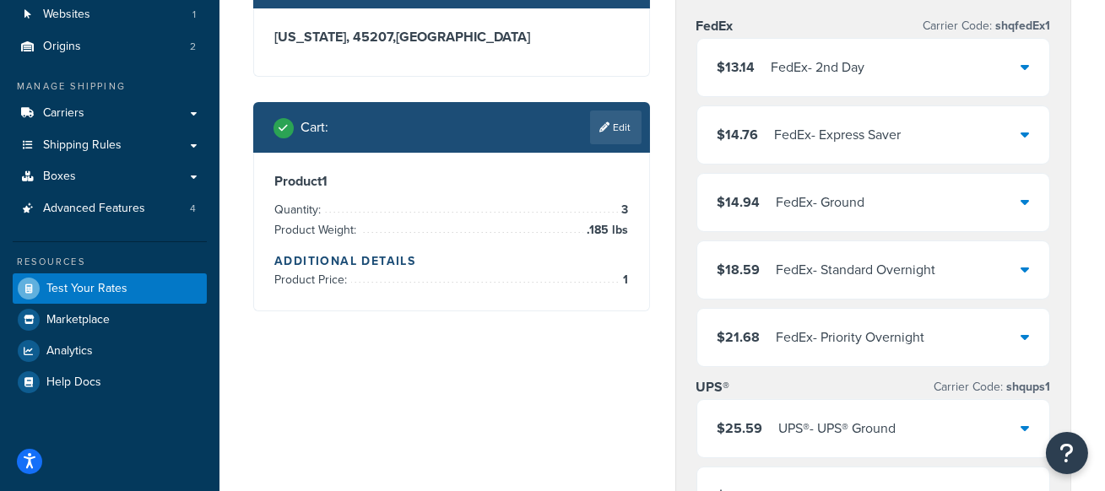
scroll to position [171, 0]
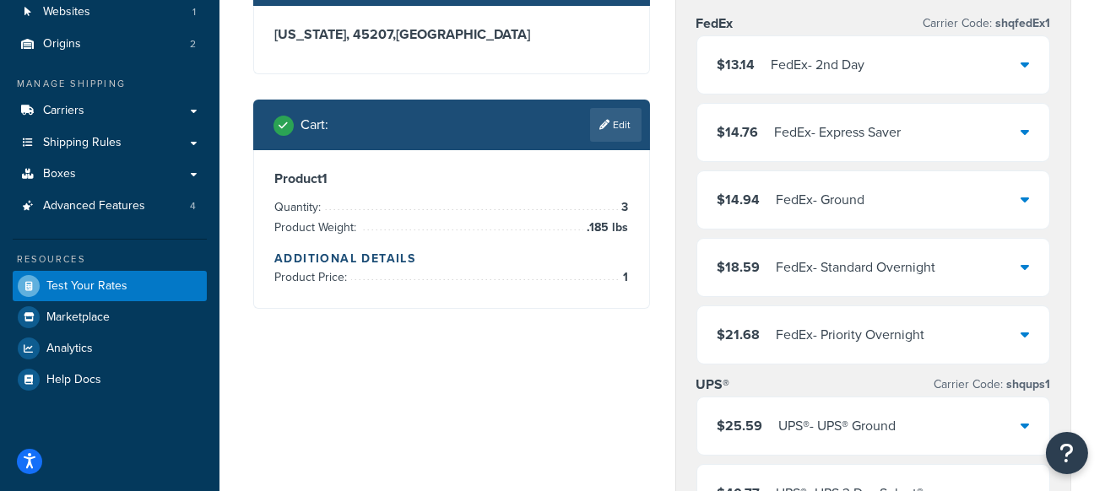
click at [1018, 128] on div "$14.76 FedEx - Express Saver" at bounding box center [873, 132] width 353 height 57
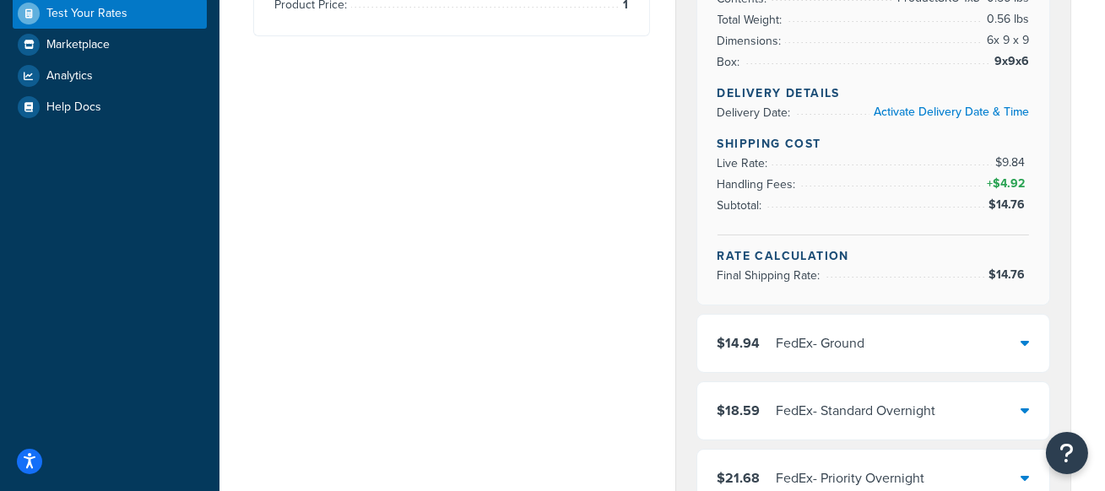
scroll to position [467, 0]
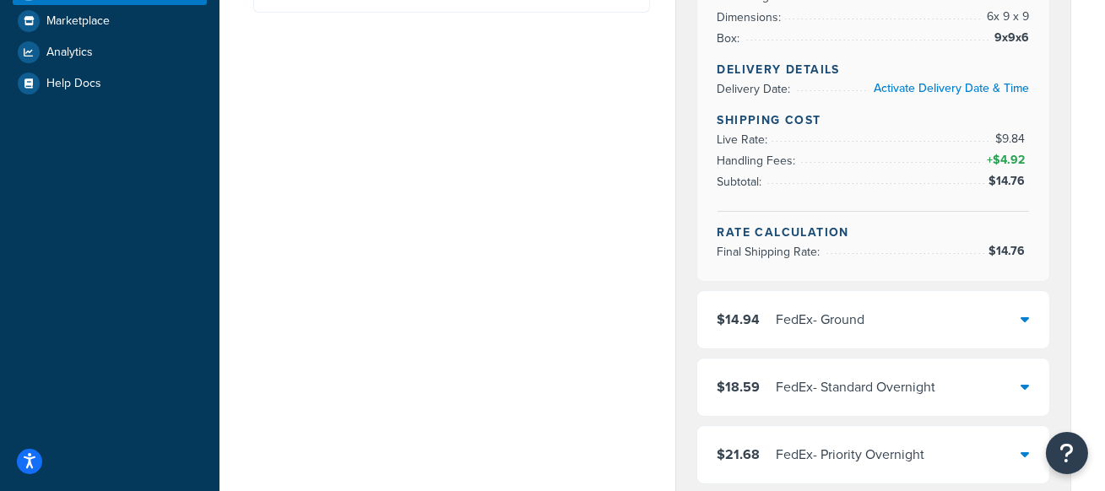
click at [910, 327] on div "$14.94 FedEx - Ground" at bounding box center [873, 319] width 353 height 57
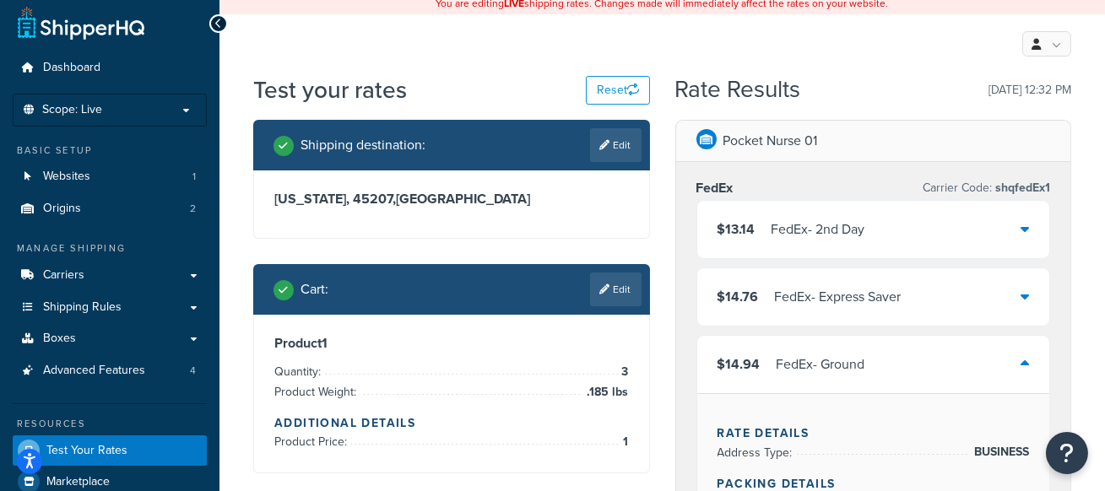
scroll to position [0, 0]
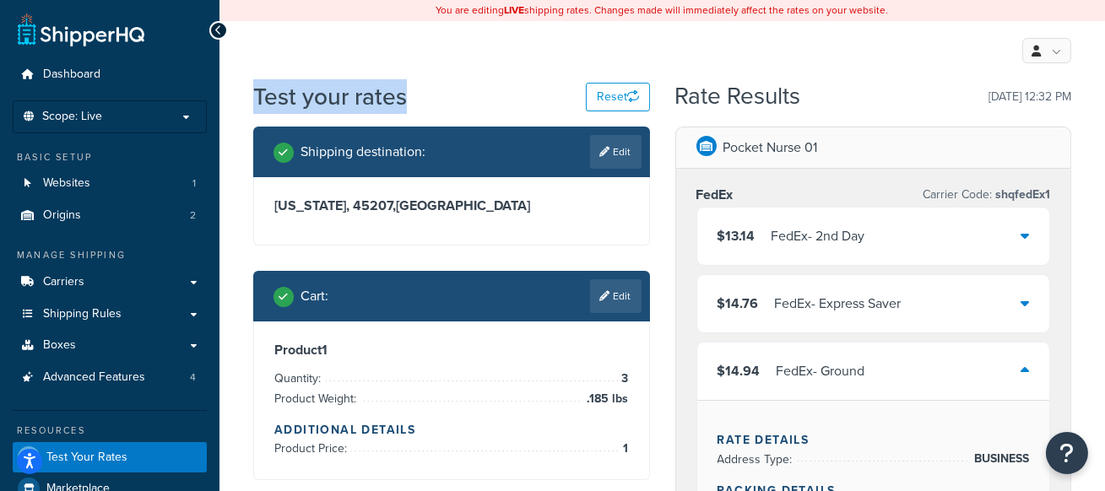
drag, startPoint x: 406, startPoint y: 100, endPoint x: 235, endPoint y: 100, distance: 171.3
click at [1019, 365] on div "$14.94 FedEx - Ground" at bounding box center [873, 371] width 353 height 57
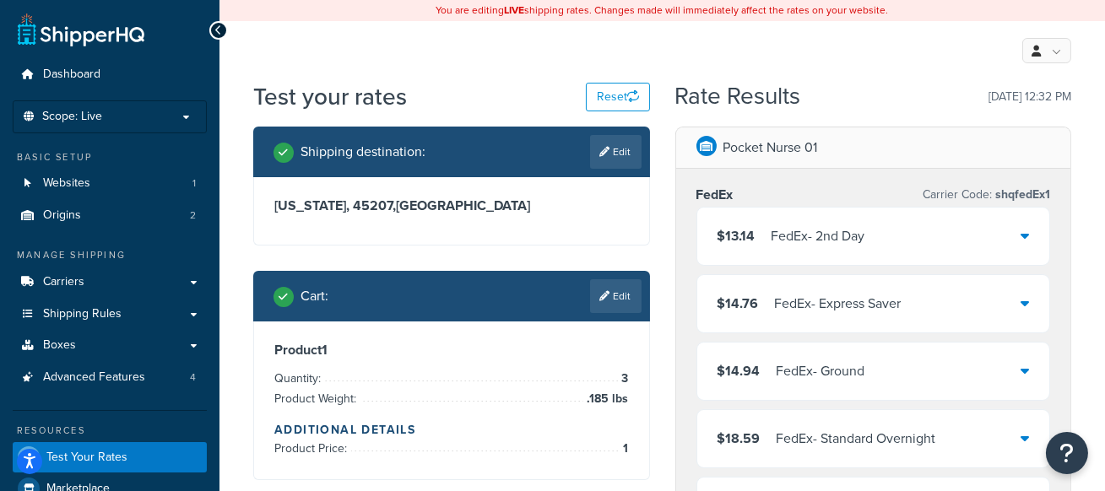
click at [880, 91] on div "Rate Results 09/16/2025, 12:32 PM" at bounding box center [872, 97] width 397 height 26
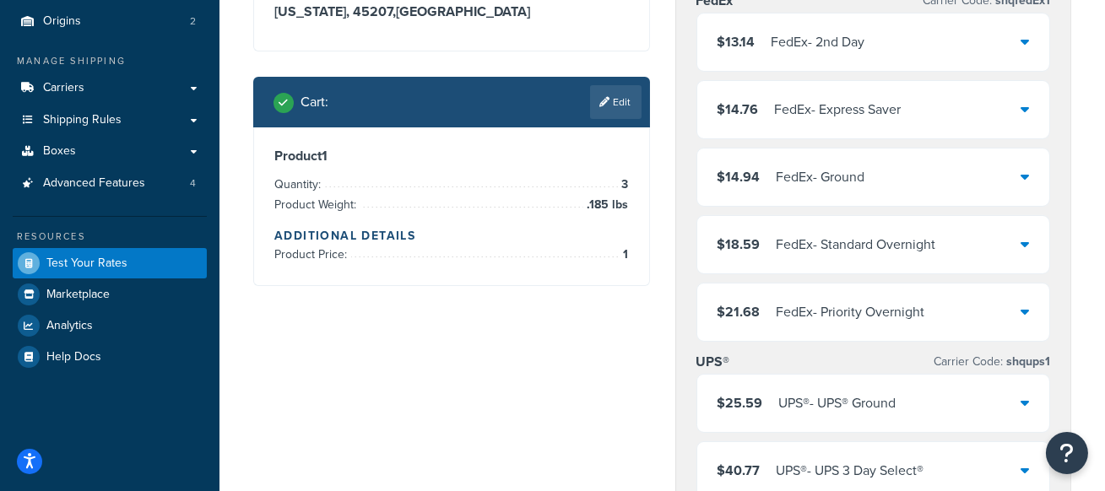
scroll to position [192, 0]
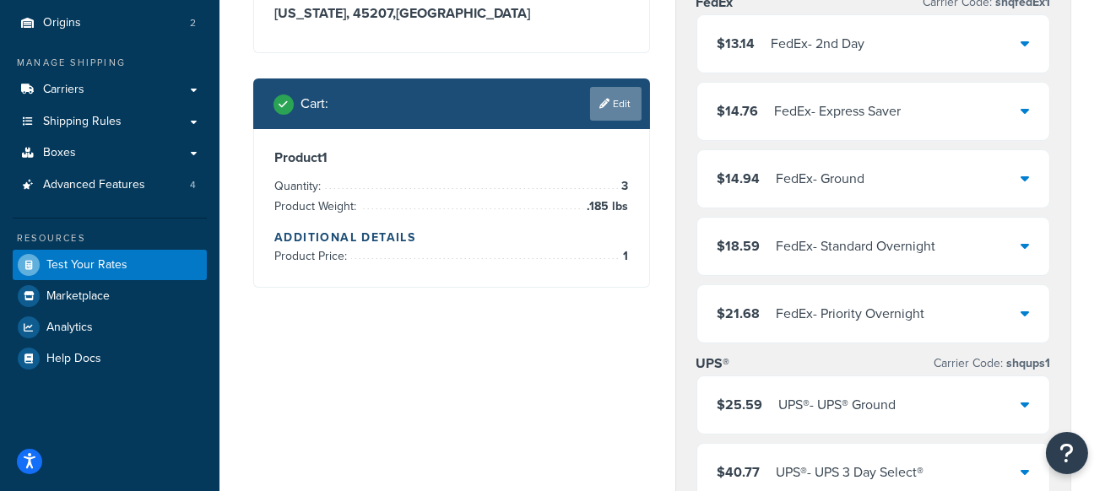
click at [619, 99] on link "Edit" at bounding box center [615, 104] width 51 height 34
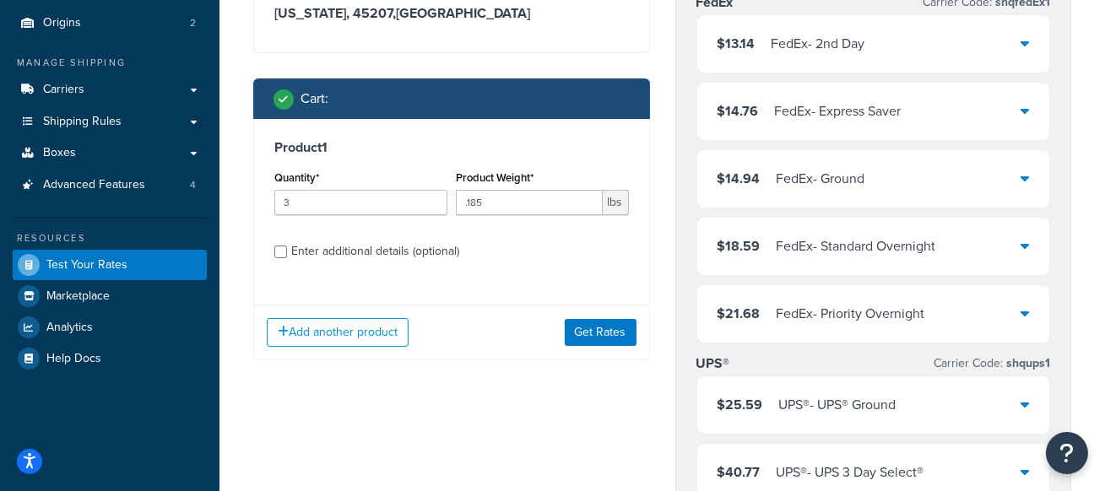
click at [432, 258] on div "Enter additional details (optional)" at bounding box center [375, 252] width 168 height 24
click at [287, 258] on input "Enter additional details (optional)" at bounding box center [280, 252] width 13 height 13
checkbox input "true"
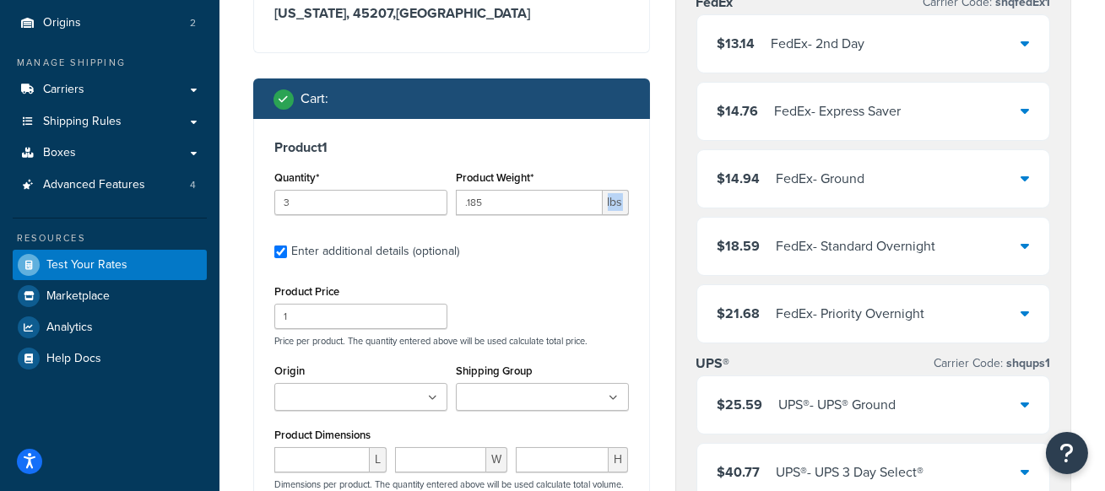
drag, startPoint x: 624, startPoint y: 207, endPoint x: 608, endPoint y: 207, distance: 16.0
click at [608, 207] on span "lbs" at bounding box center [615, 202] width 26 height 25
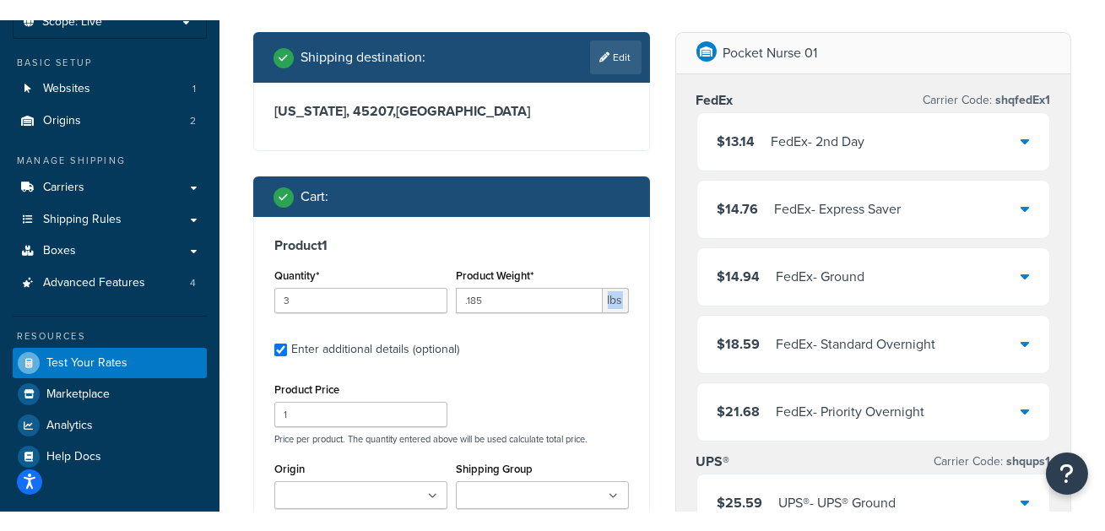
scroll to position [0, 0]
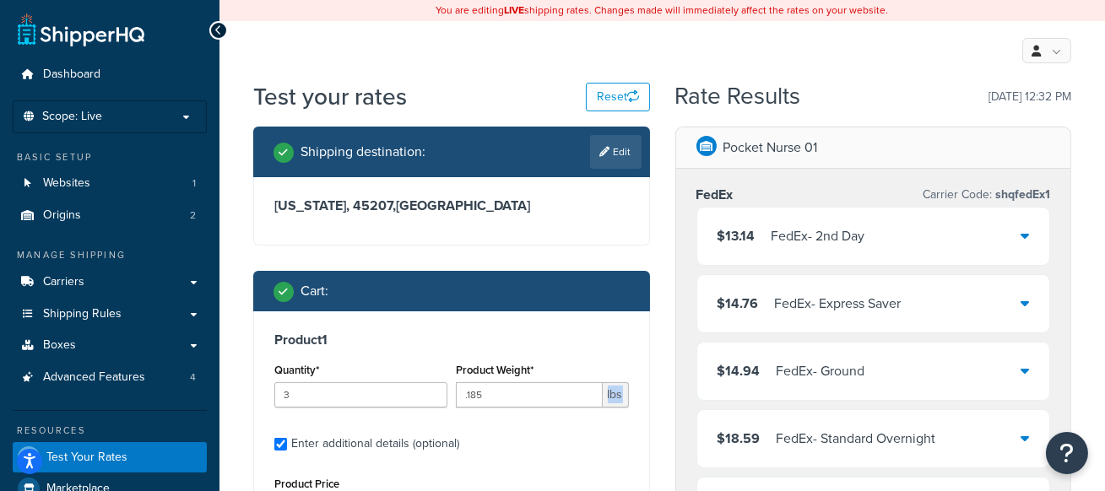
drag, startPoint x: 145, startPoint y: 278, endPoint x: 548, endPoint y: 14, distance: 482.1
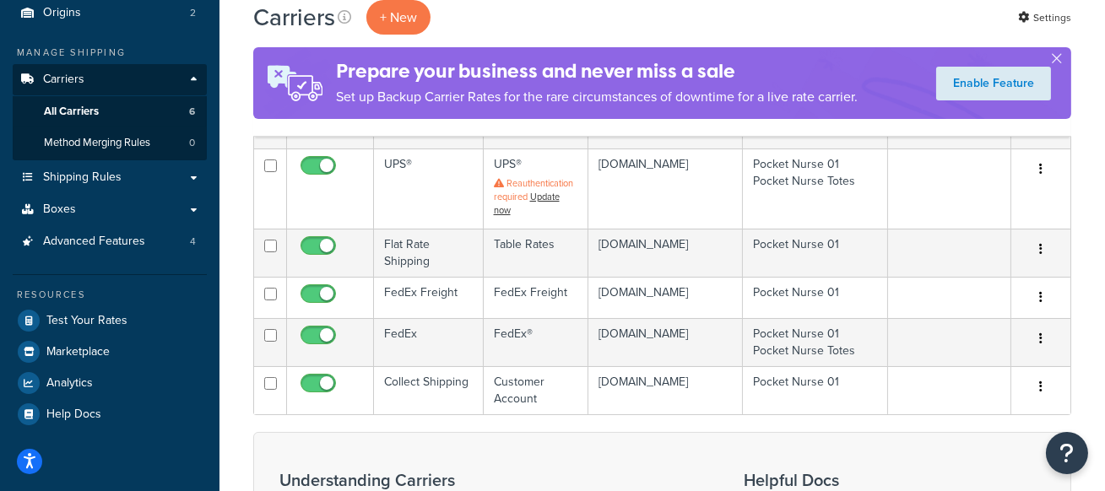
scroll to position [204, 0]
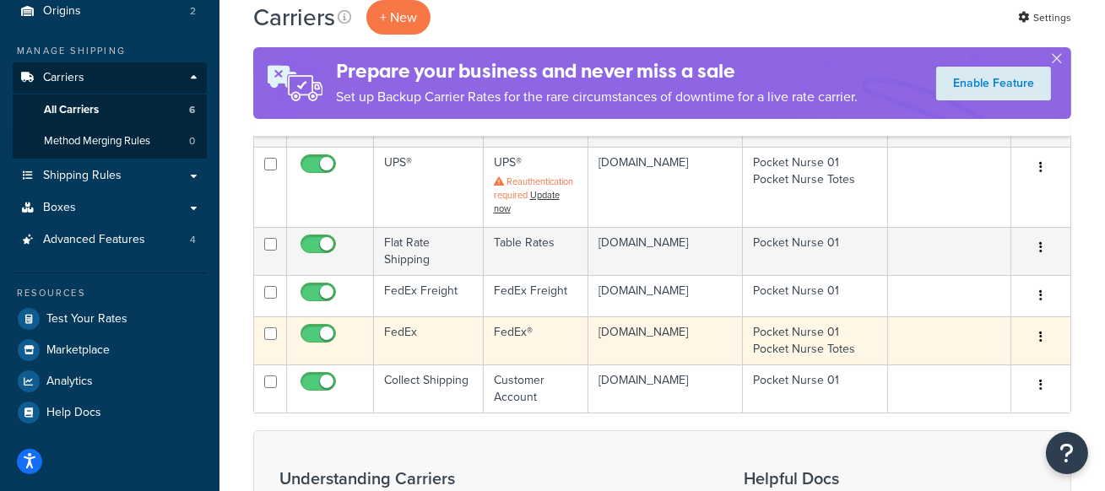
click at [429, 353] on td "FedEx" at bounding box center [429, 340] width 110 height 48
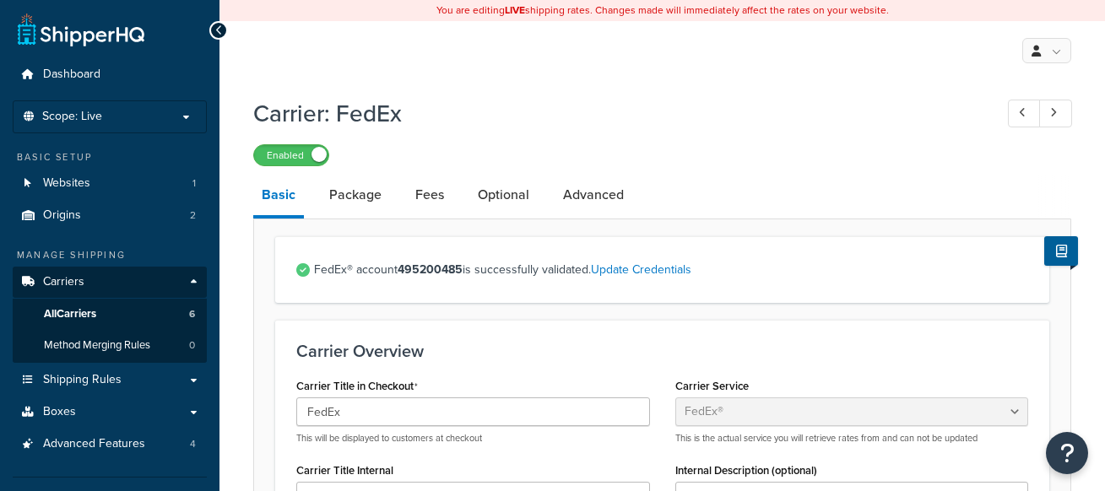
select select "fedEx"
select select "REGULAR_PICKUP"
select select "YOUR_PACKAGING"
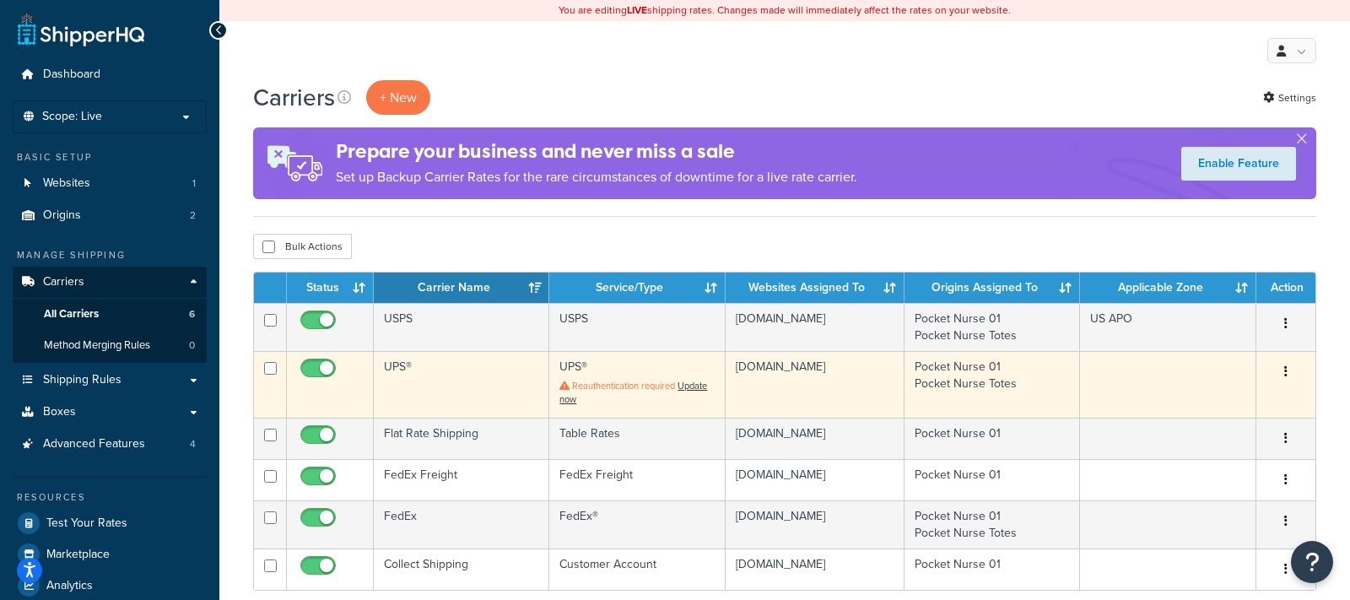
click at [490, 375] on td "UPS®" at bounding box center [462, 384] width 176 height 66
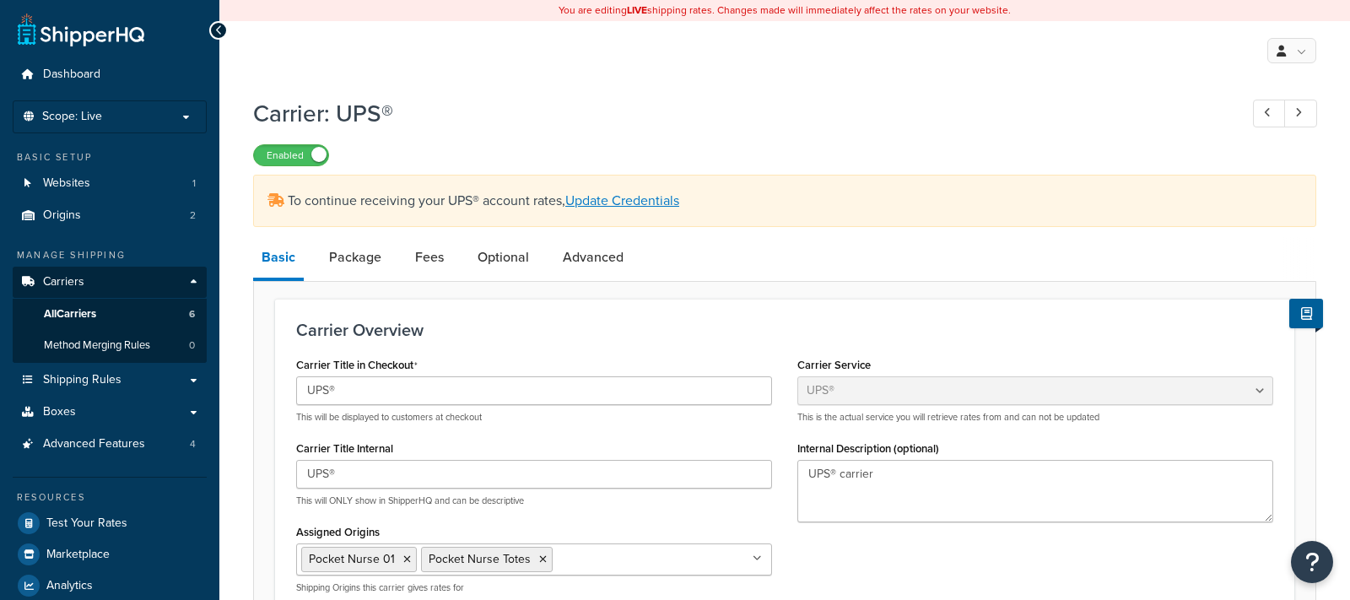
select select "ups"
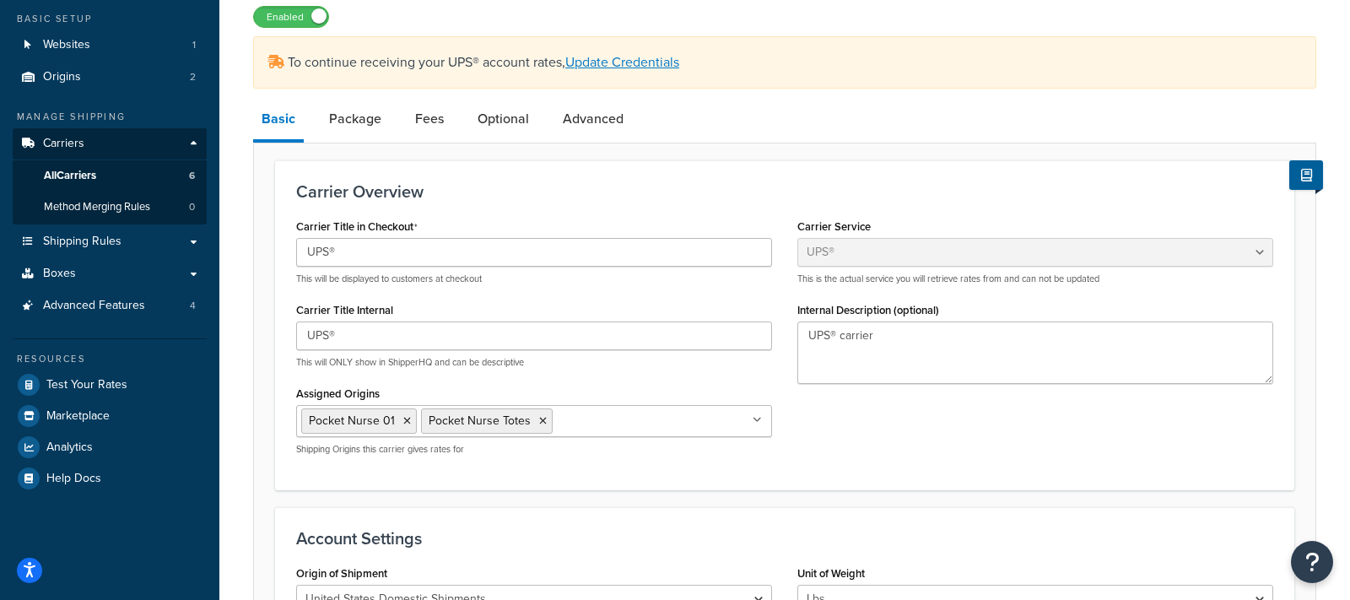
scroll to position [49, 0]
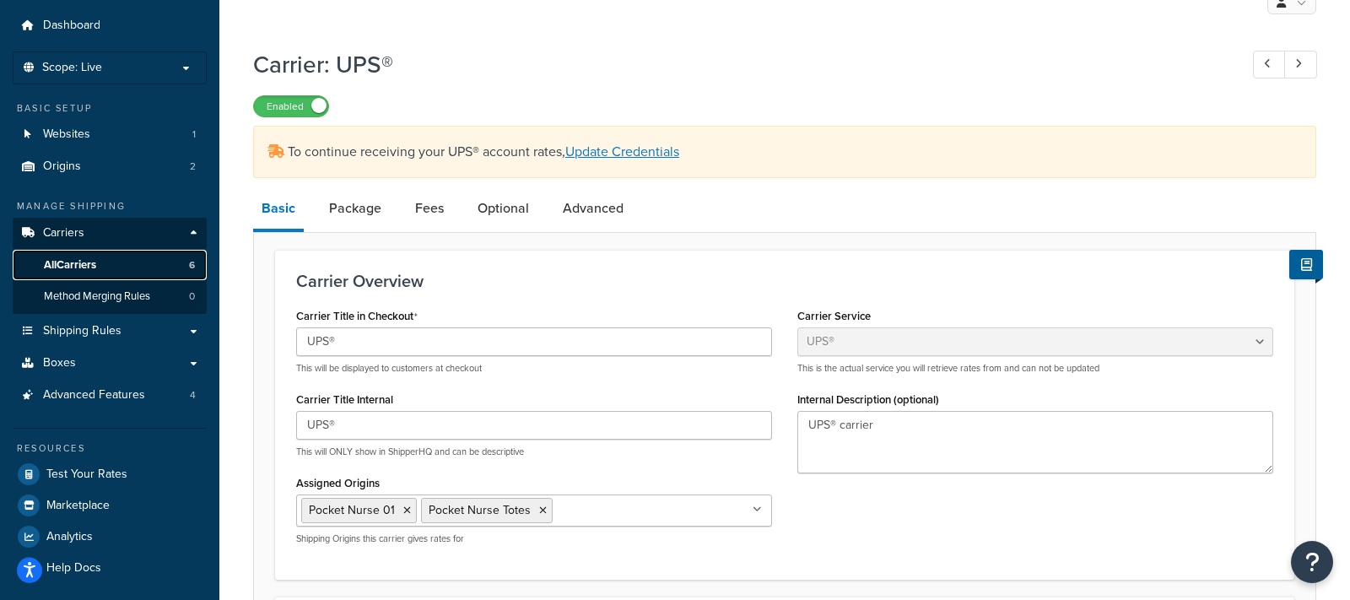
click at [113, 272] on link "All Carriers 6" at bounding box center [110, 265] width 194 height 31
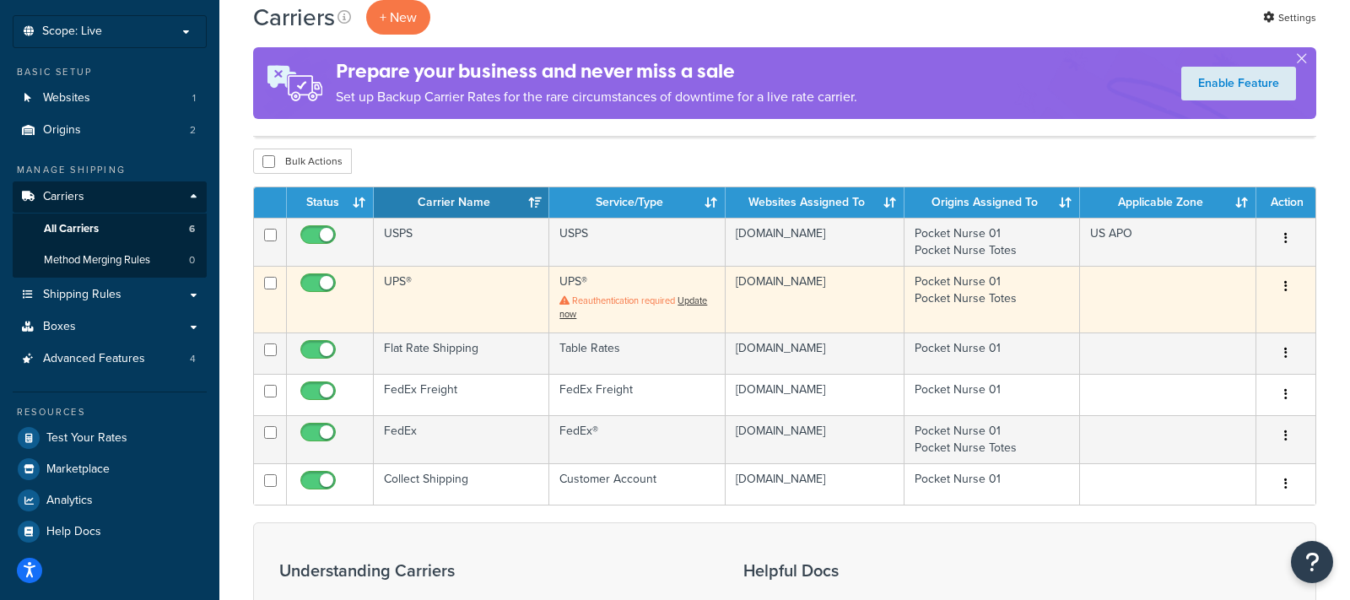
scroll to position [98, 0]
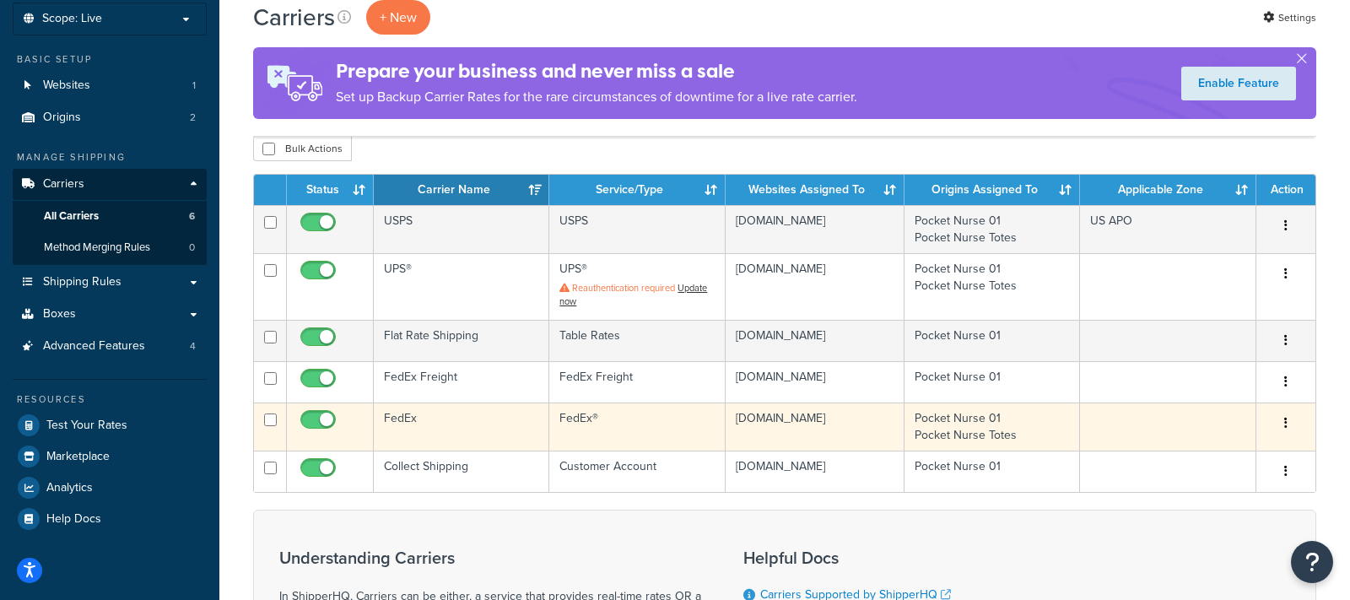
click at [500, 412] on td "FedEx" at bounding box center [462, 426] width 176 height 48
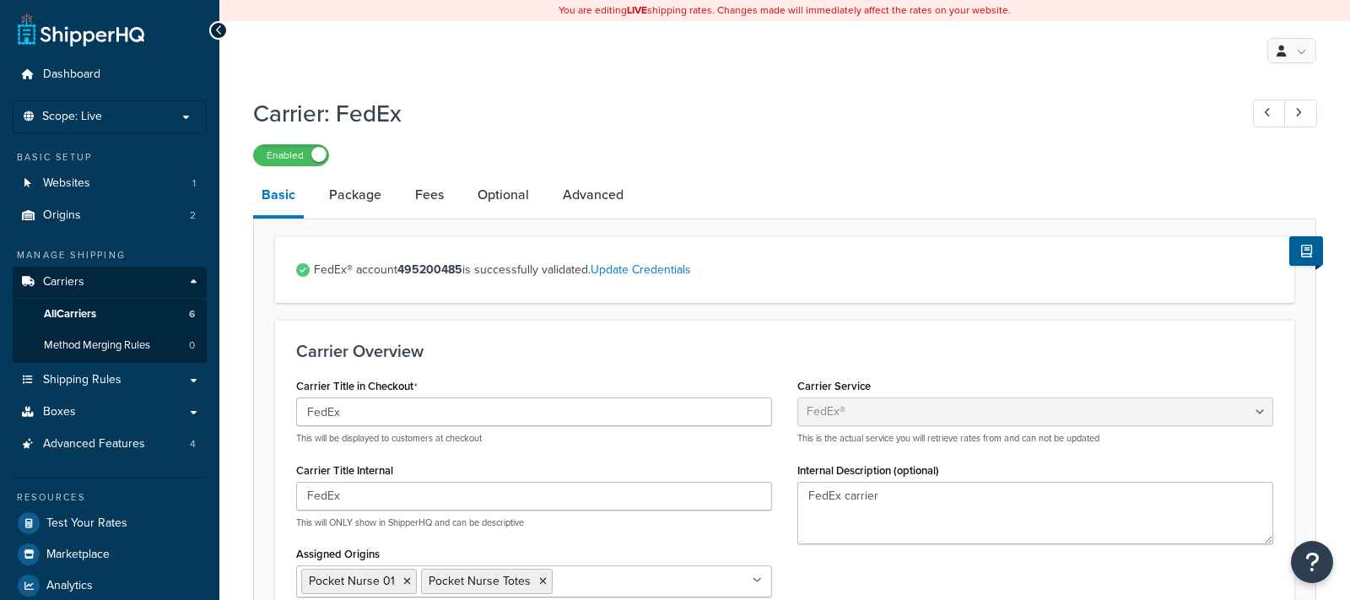
select select "fedEx"
select select "REGULAR_PICKUP"
select select "YOUR_PACKAGING"
click at [433, 204] on link "Fees" at bounding box center [430, 195] width 46 height 41
select select "AFTER"
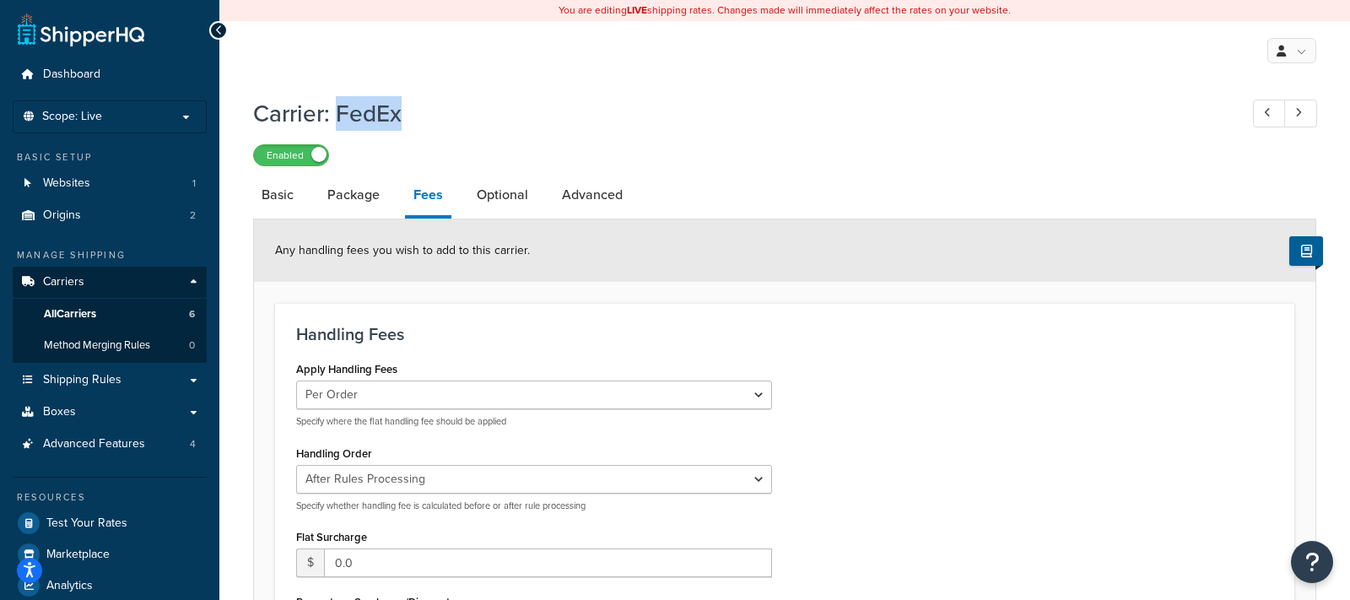
drag, startPoint x: 337, startPoint y: 116, endPoint x: 439, endPoint y: 111, distance: 102.2
click at [439, 111] on h1 "Carrier: FedEx" at bounding box center [737, 113] width 969 height 33
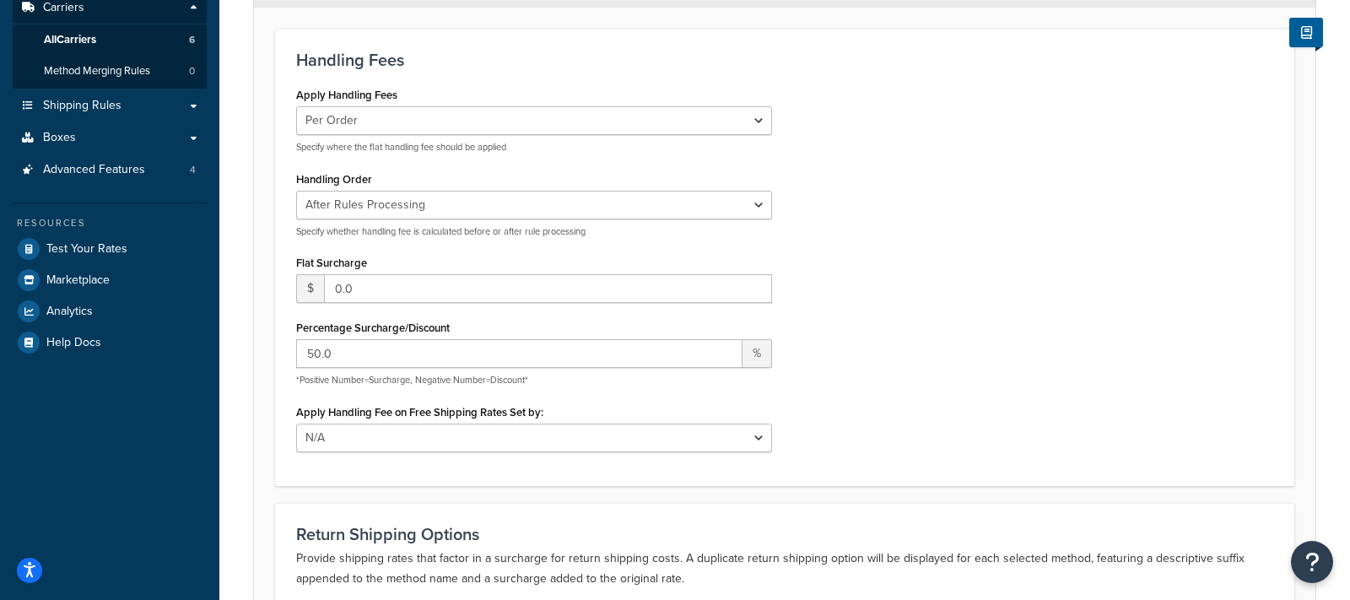
scroll to position [275, 0]
drag, startPoint x: 469, startPoint y: 331, endPoint x: 298, endPoint y: 330, distance: 171.3
click at [298, 330] on div "Percentage Surcharge/Discount 50.0 % *Positive Number=Surcharge, Negative Numbe…" at bounding box center [534, 350] width 476 height 71
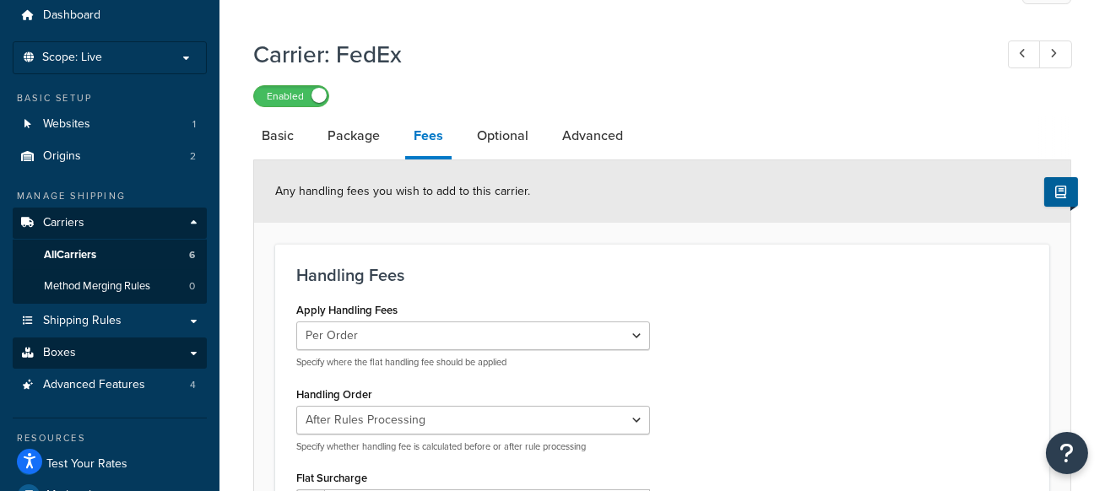
scroll to position [59, 0]
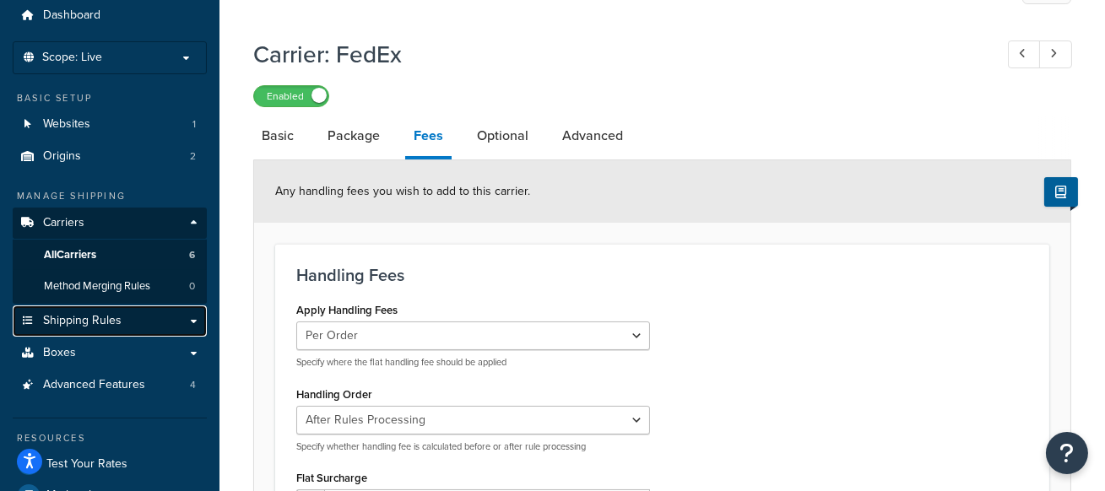
click at [149, 312] on link "Shipping Rules" at bounding box center [110, 320] width 194 height 31
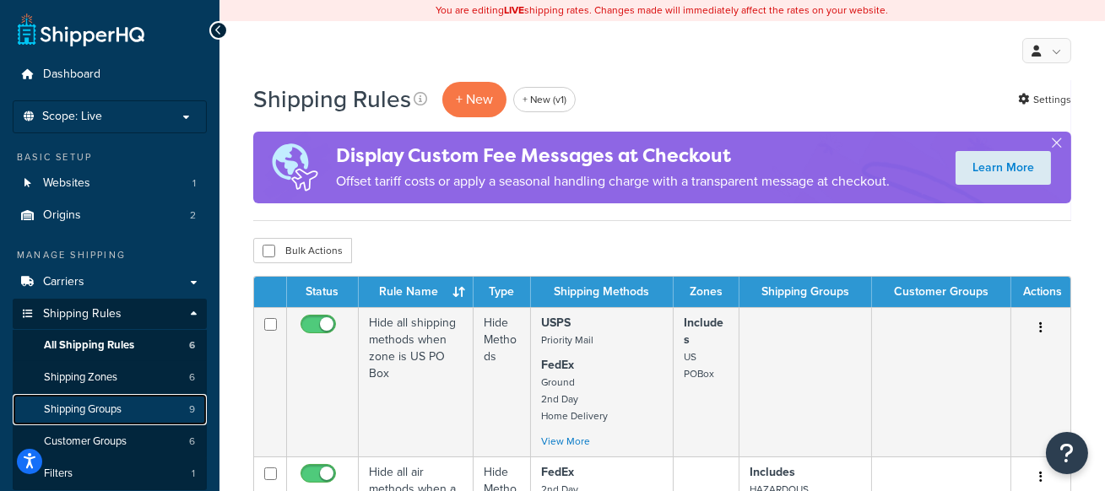
click at [149, 405] on link "Shipping Groups 9" at bounding box center [110, 409] width 194 height 31
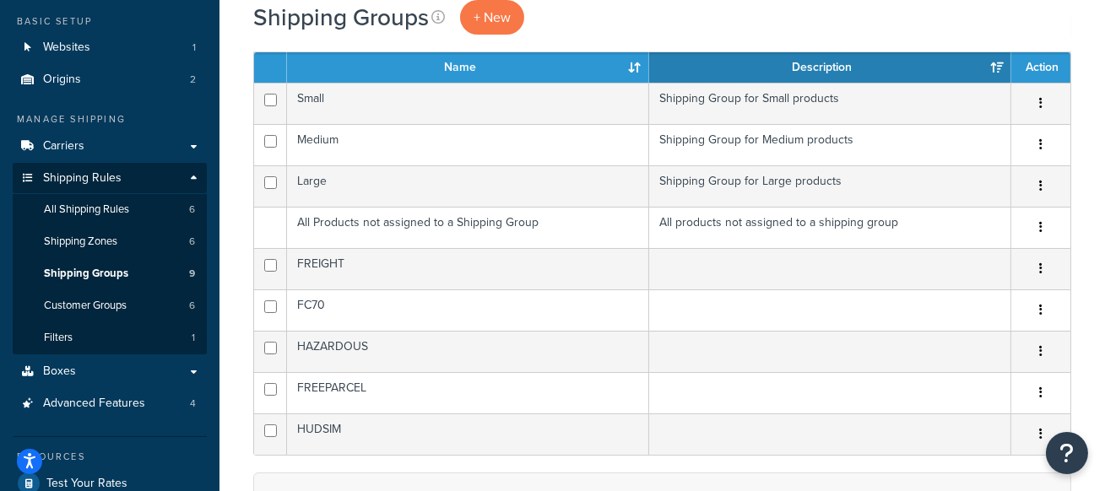
scroll to position [141, 0]
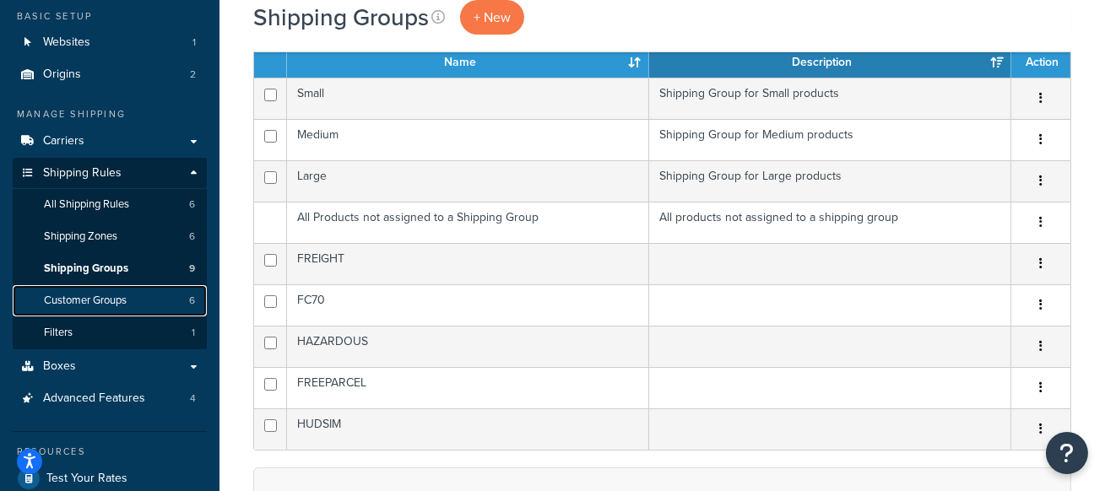
click at [159, 305] on link "Customer Groups 6" at bounding box center [110, 300] width 194 height 31
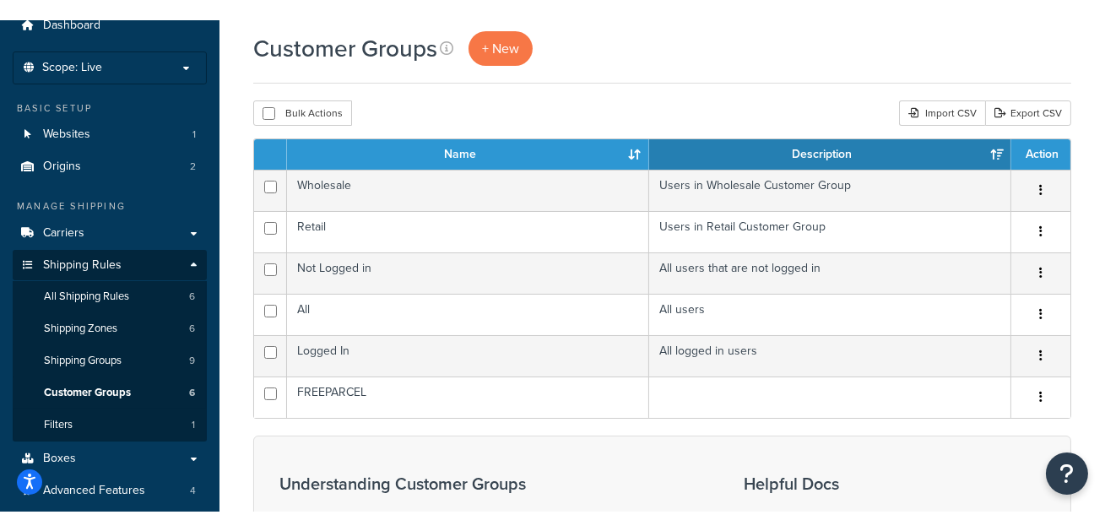
scroll to position [72, 0]
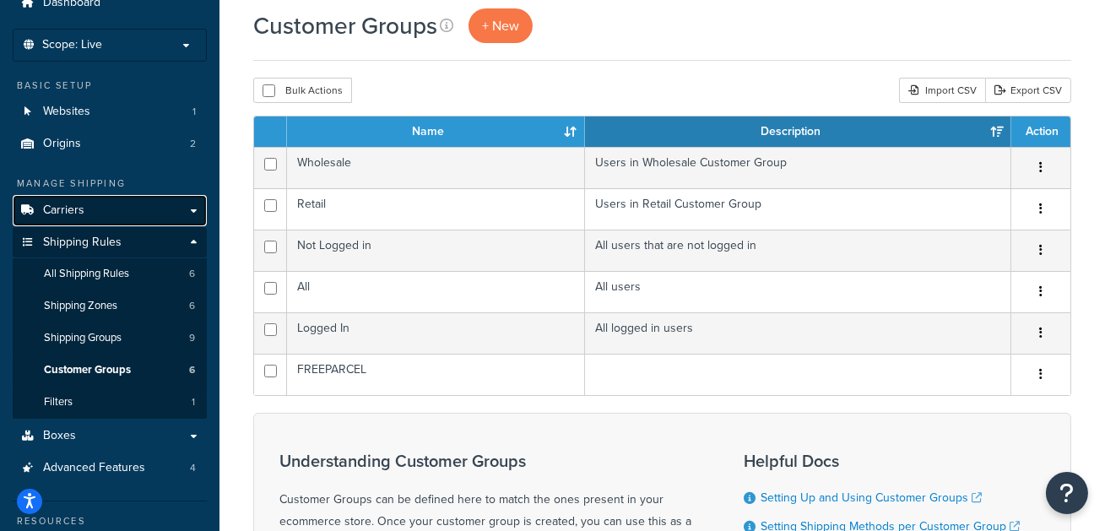
click at [151, 212] on link "Carriers" at bounding box center [110, 210] width 194 height 31
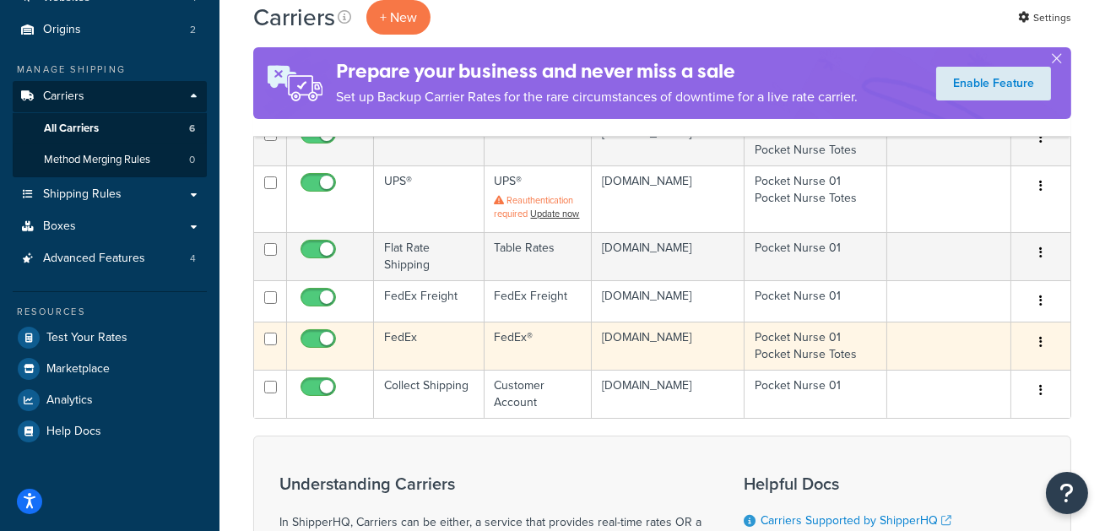
scroll to position [188, 0]
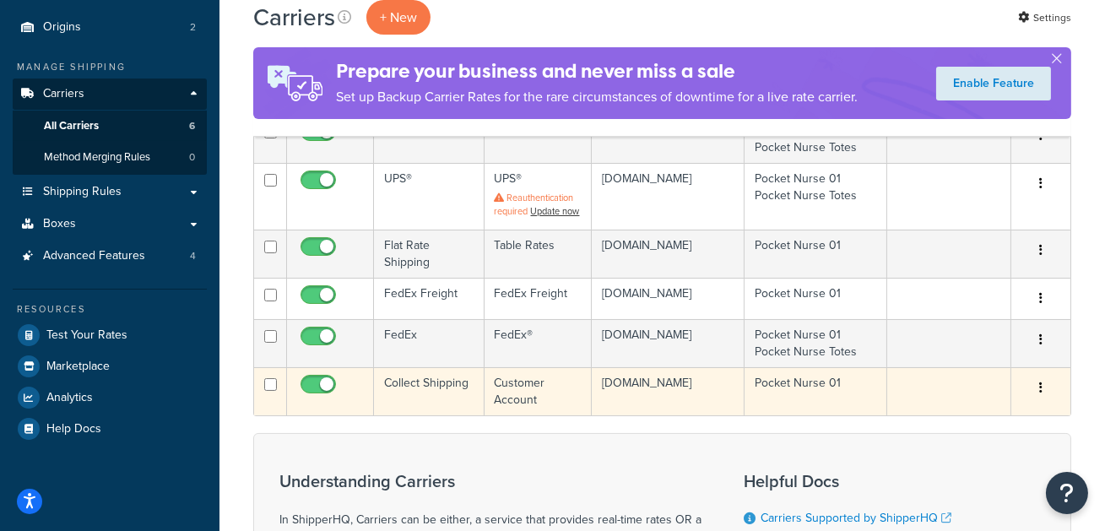
click at [452, 400] on td "Collect Shipping" at bounding box center [429, 391] width 111 height 48
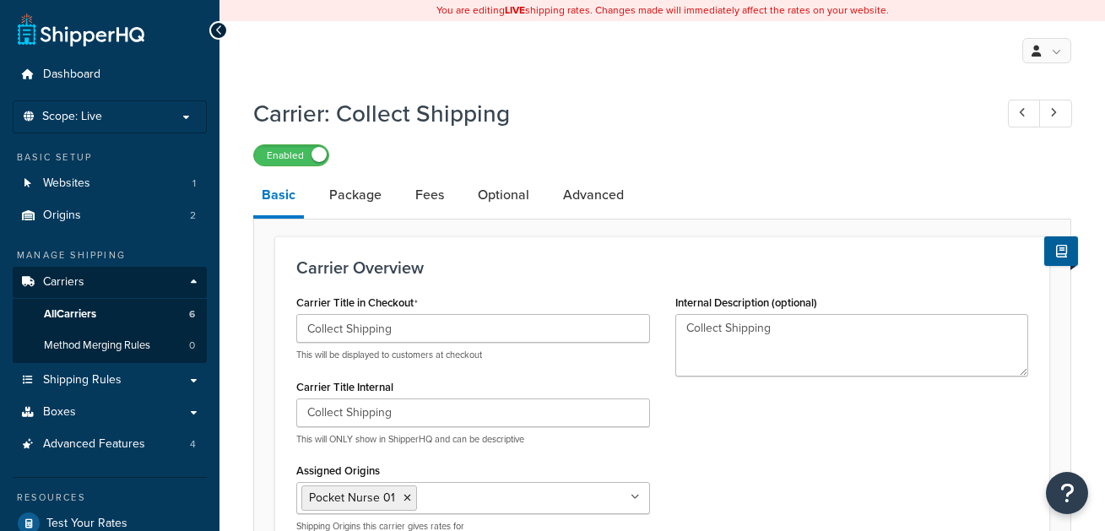
select select "customerAccount"
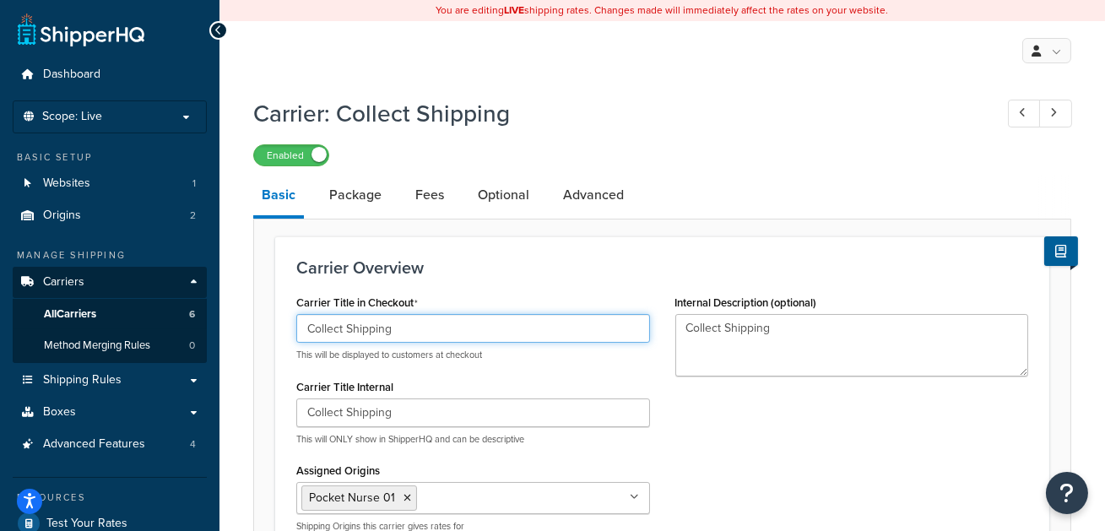
click at [476, 327] on input "Collect Shipping" at bounding box center [473, 328] width 354 height 29
type input "Collect Shipping"
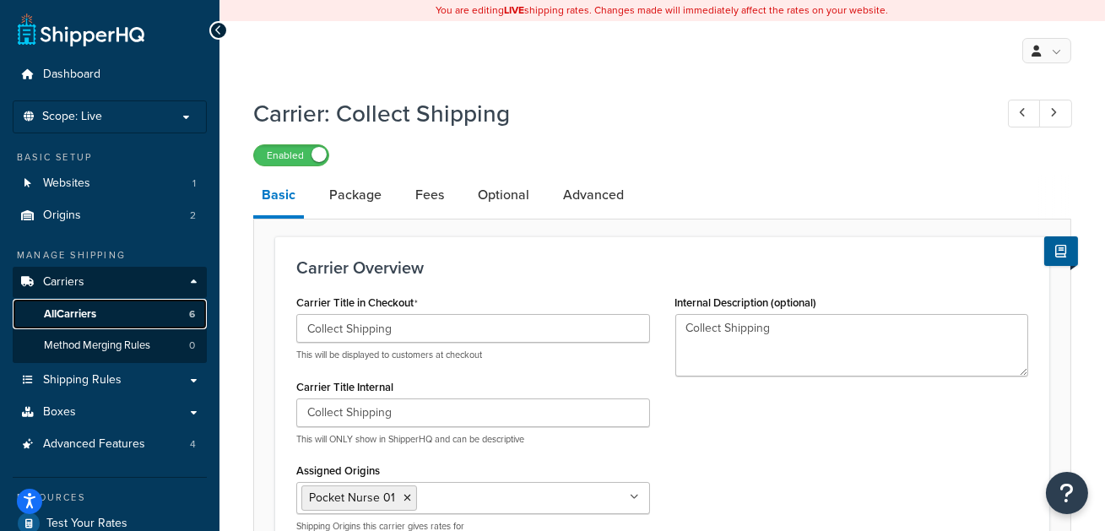
click at [191, 315] on span "6" at bounding box center [192, 314] width 6 height 14
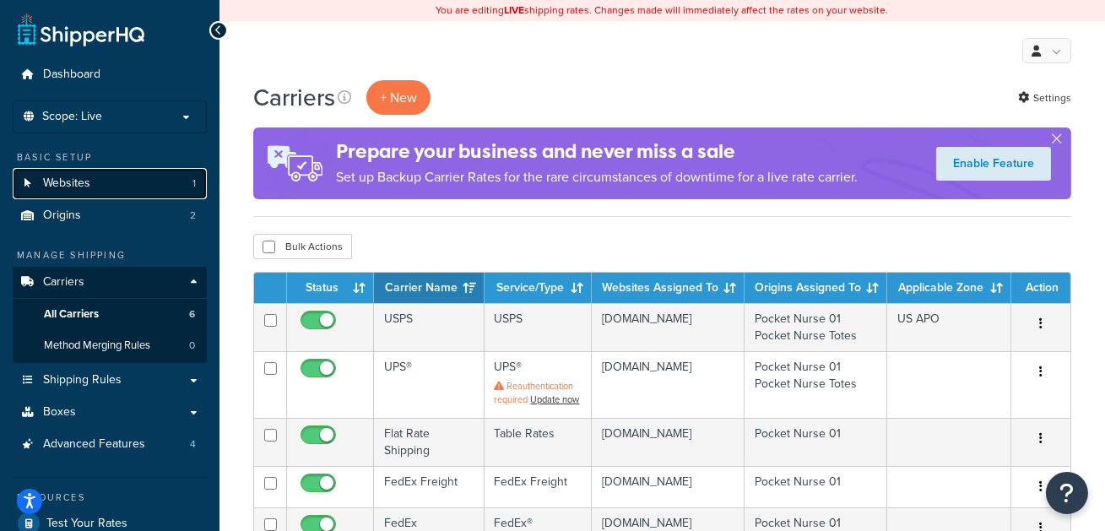
click at [102, 177] on link "Websites 1" at bounding box center [110, 183] width 194 height 31
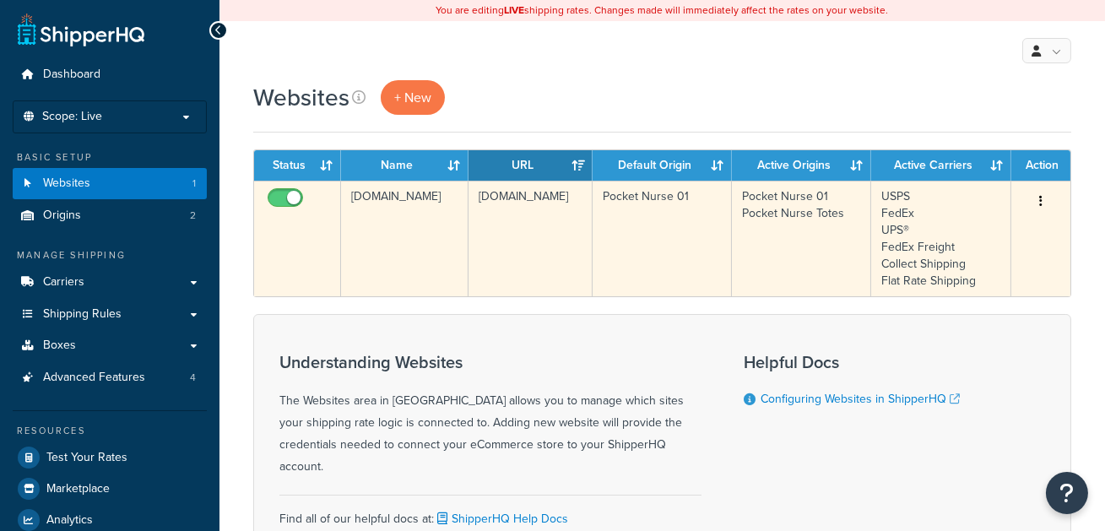
click at [387, 249] on td "[DOMAIN_NAME]" at bounding box center [404, 239] width 127 height 116
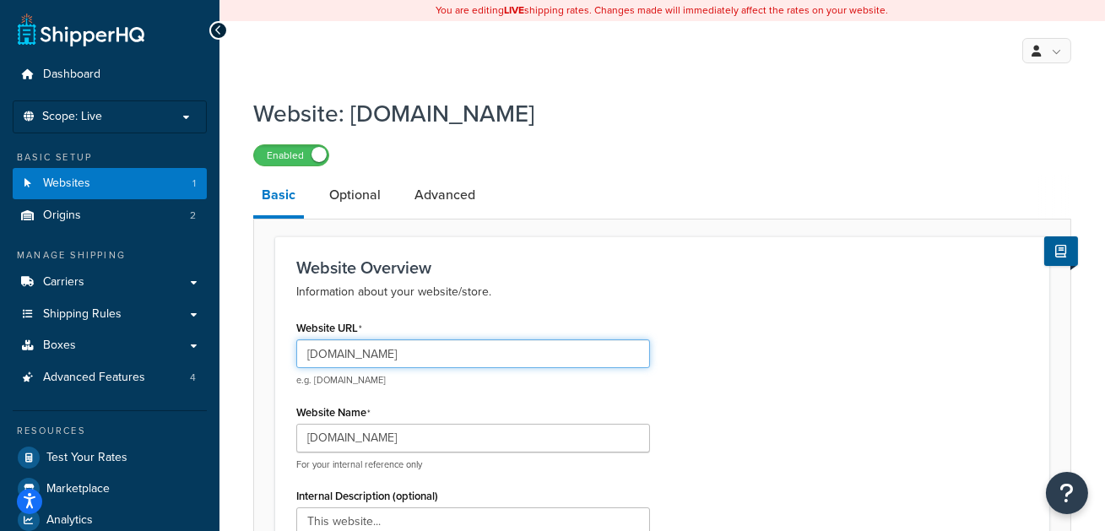
click at [439, 359] on input "[DOMAIN_NAME]" at bounding box center [473, 353] width 354 height 29
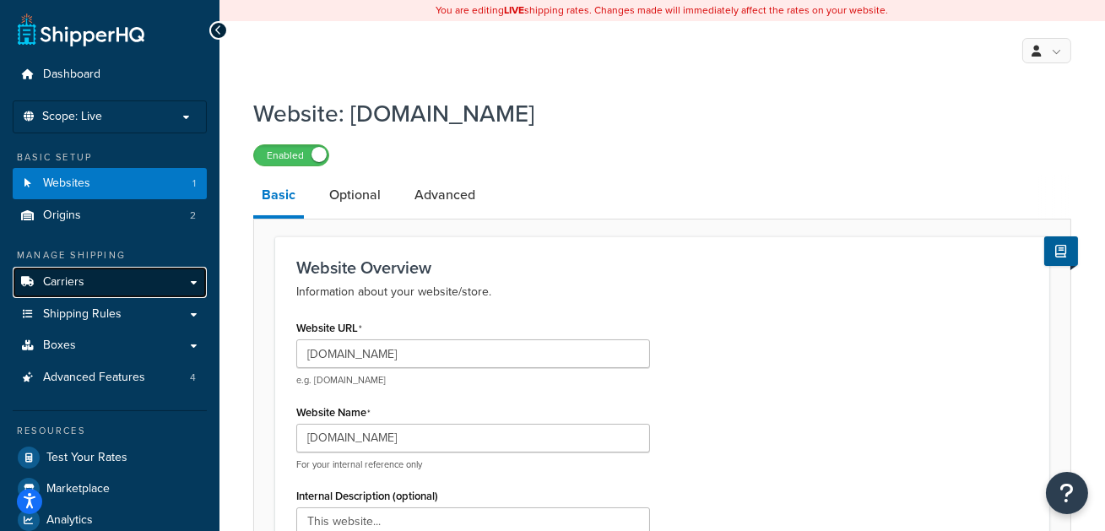
click at [136, 280] on link "Carriers" at bounding box center [110, 282] width 194 height 31
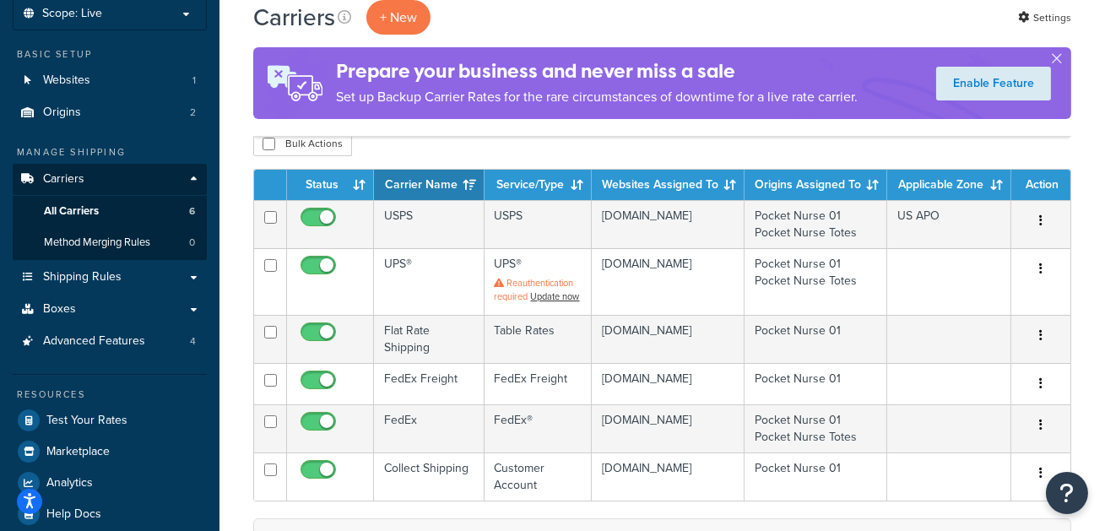
scroll to position [105, 0]
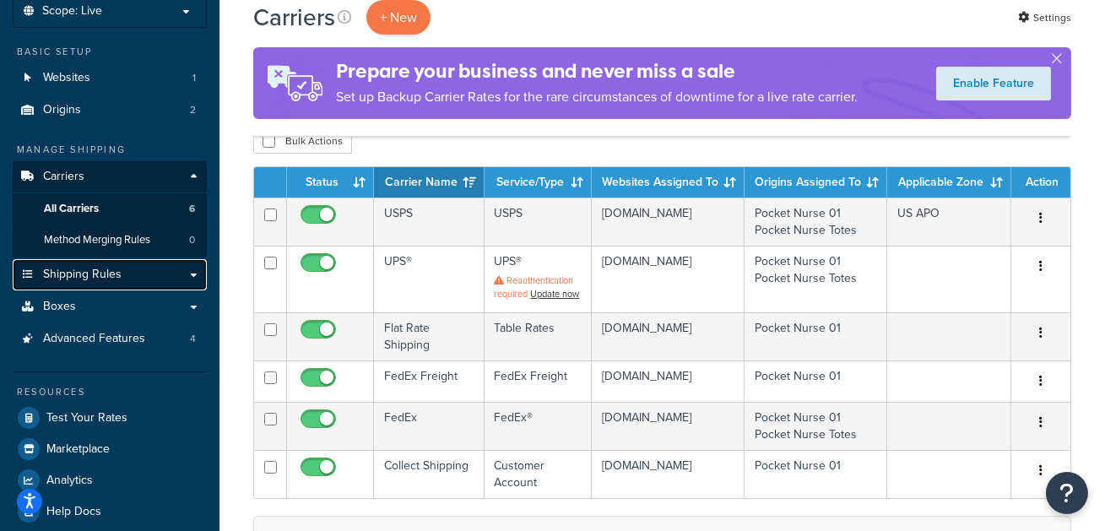
click at [151, 280] on link "Shipping Rules" at bounding box center [110, 274] width 194 height 31
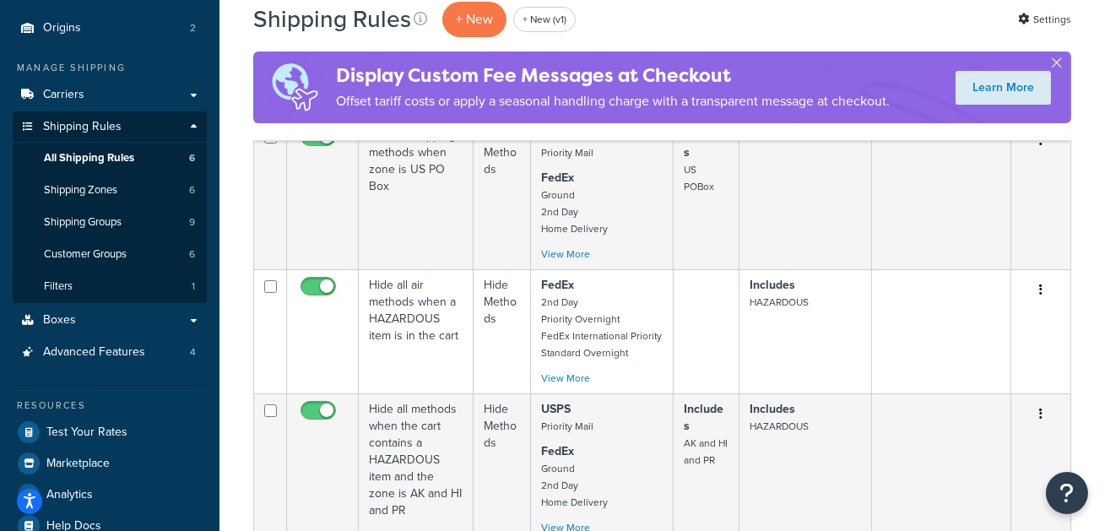
scroll to position [189, 0]
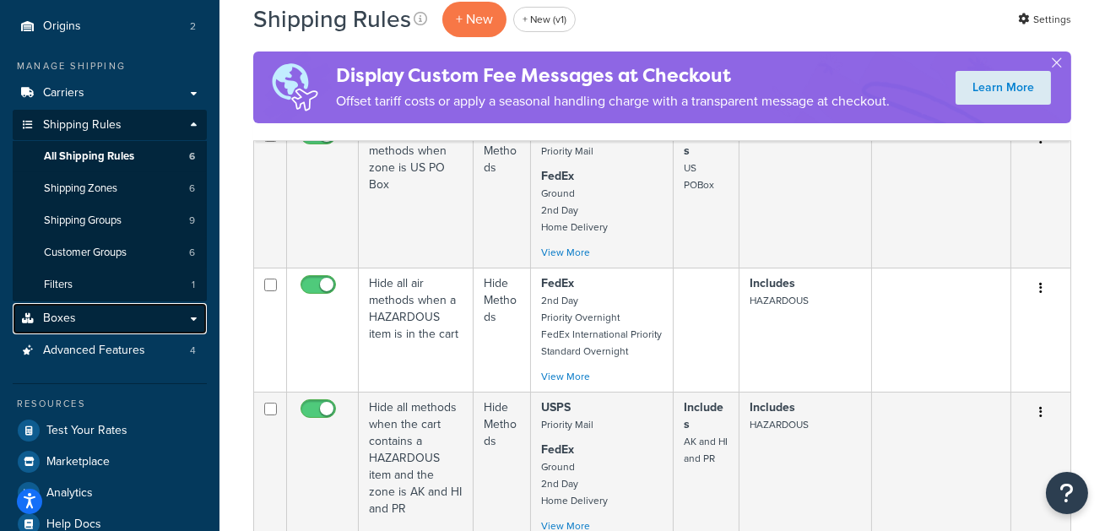
click at [170, 309] on link "Boxes" at bounding box center [110, 318] width 194 height 31
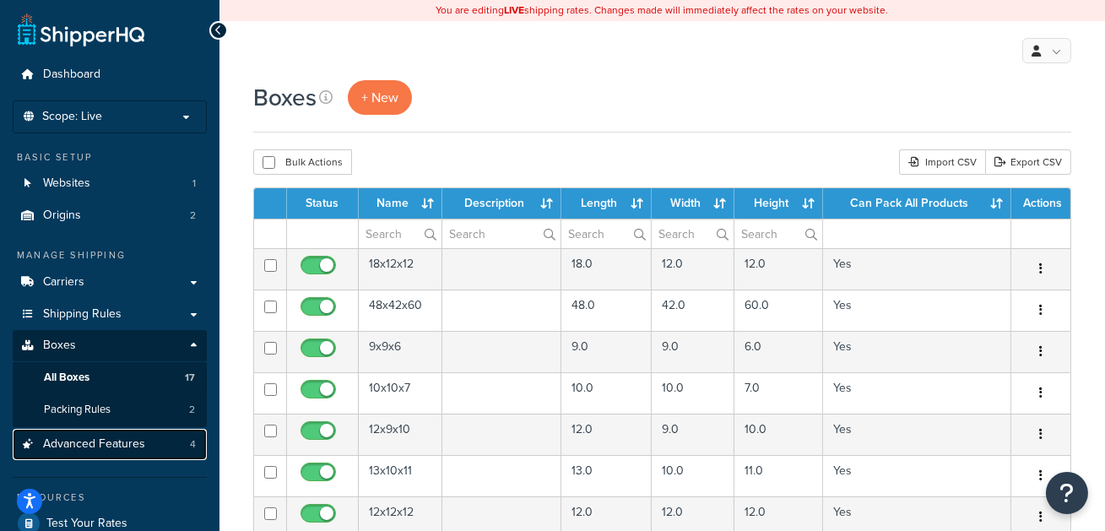
click at [152, 445] on link "Advanced Features 4" at bounding box center [110, 444] width 194 height 31
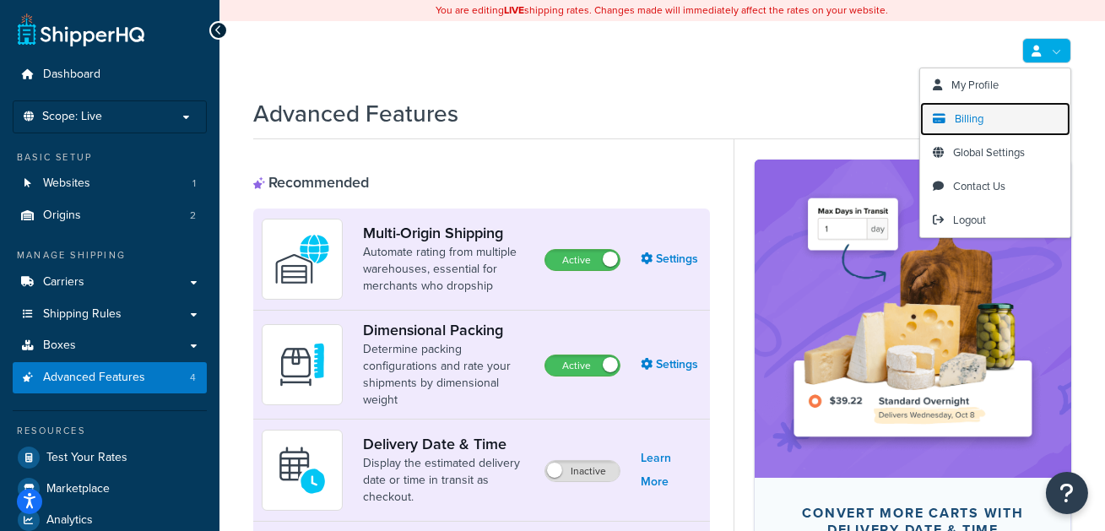
click at [1003, 123] on link "Billing" at bounding box center [995, 119] width 150 height 34
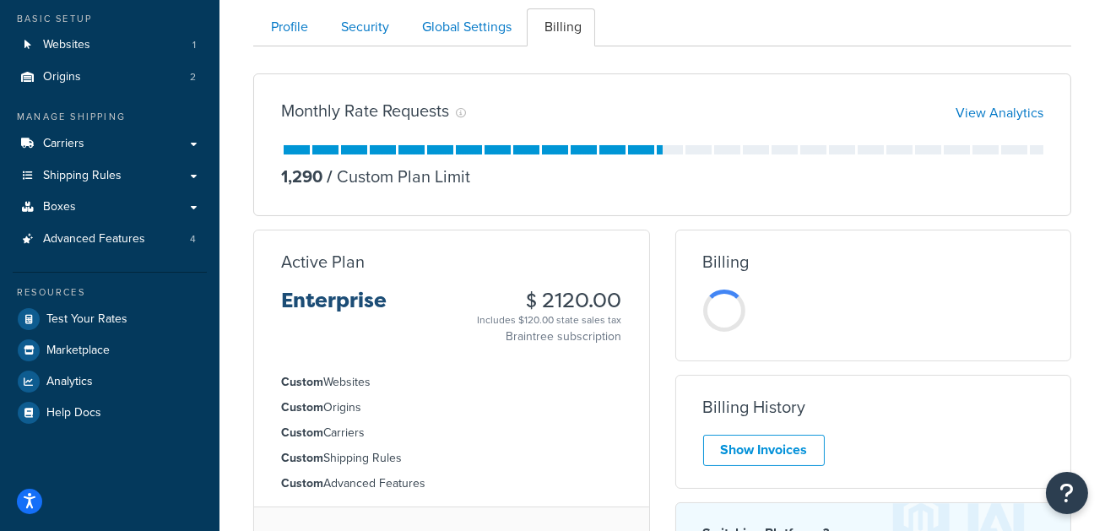
scroll to position [152, 0]
